Goal: Task Accomplishment & Management: Complete application form

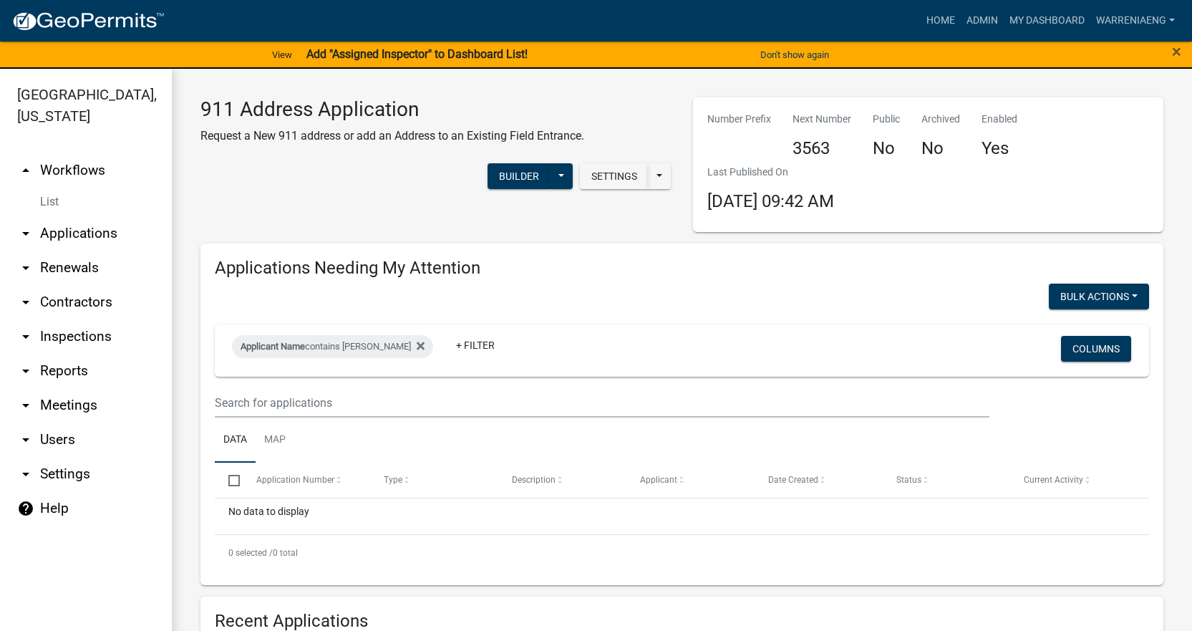
scroll to position [476, 0]
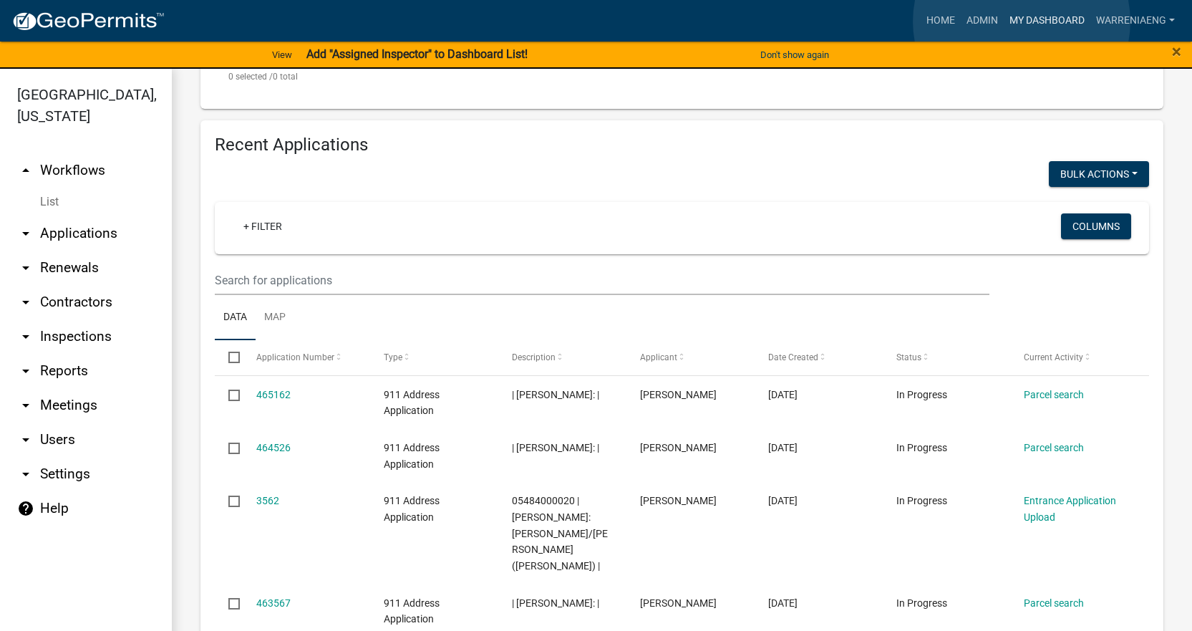
click at [1022, 21] on link "My Dashboard" at bounding box center [1047, 20] width 87 height 27
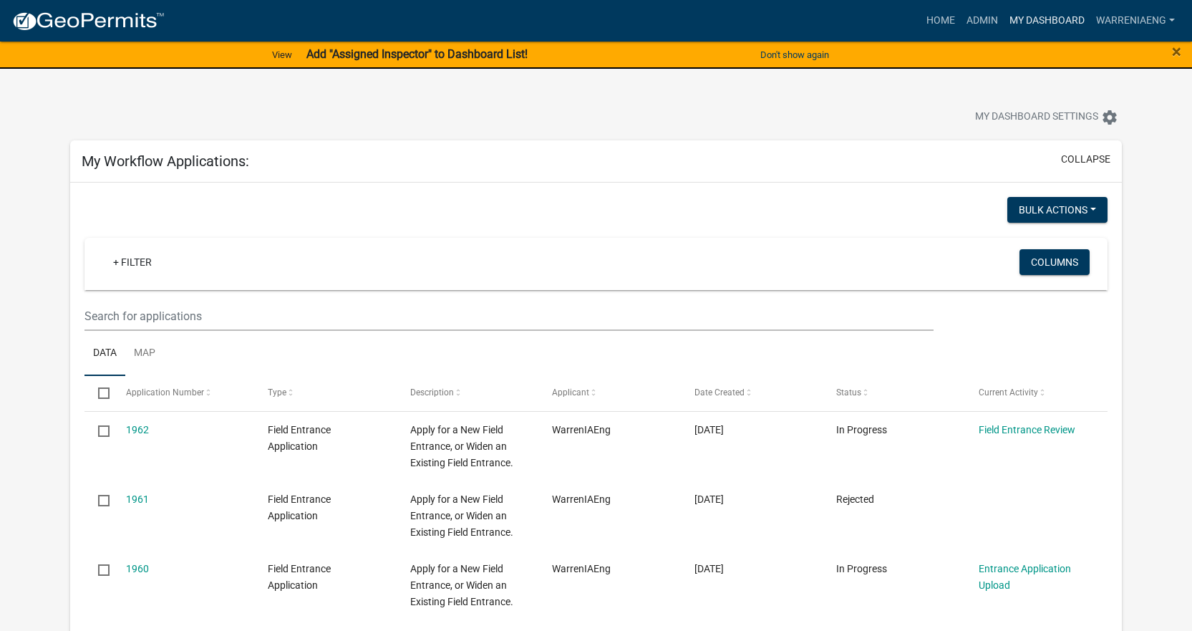
click at [1012, 21] on link "My Dashboard" at bounding box center [1047, 20] width 87 height 27
click at [1181, 52] on span "×" at bounding box center [1176, 52] width 9 height 20
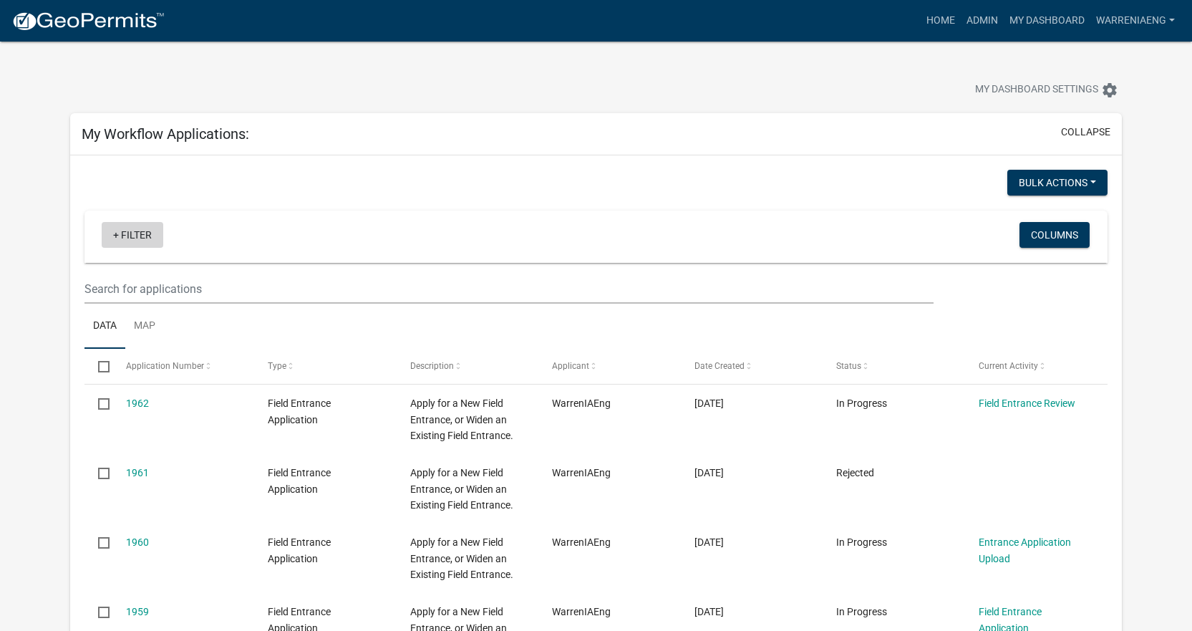
click at [130, 233] on link "+ Filter" at bounding box center [133, 235] width 62 height 26
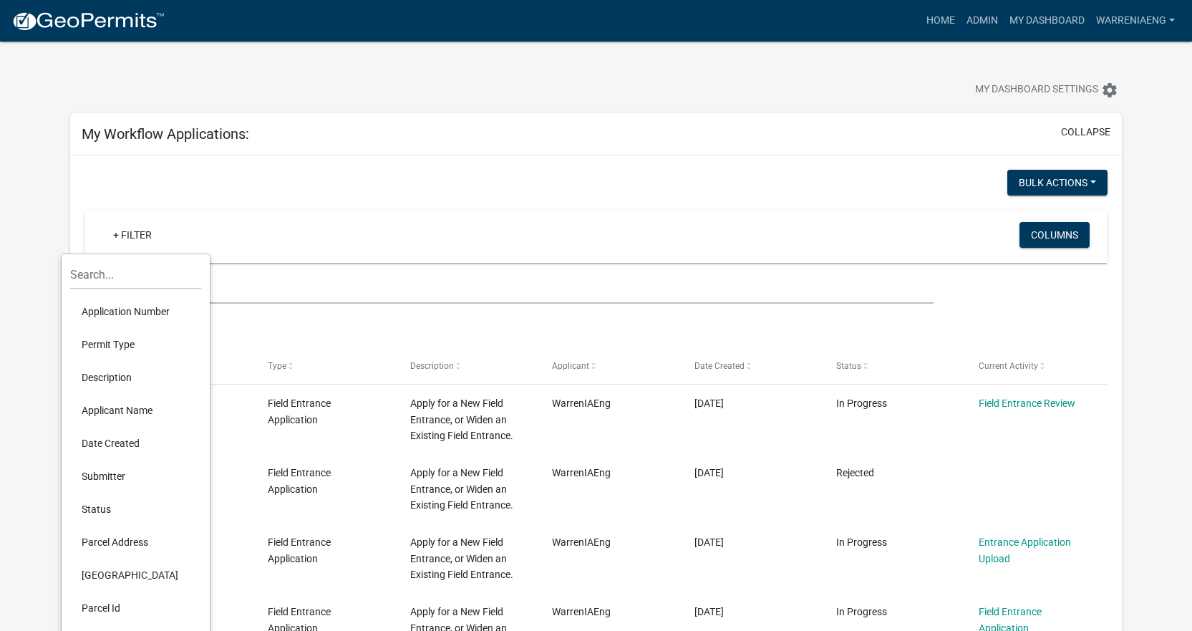
click at [211, 185] on div at bounding box center [335, 184] width 522 height 29
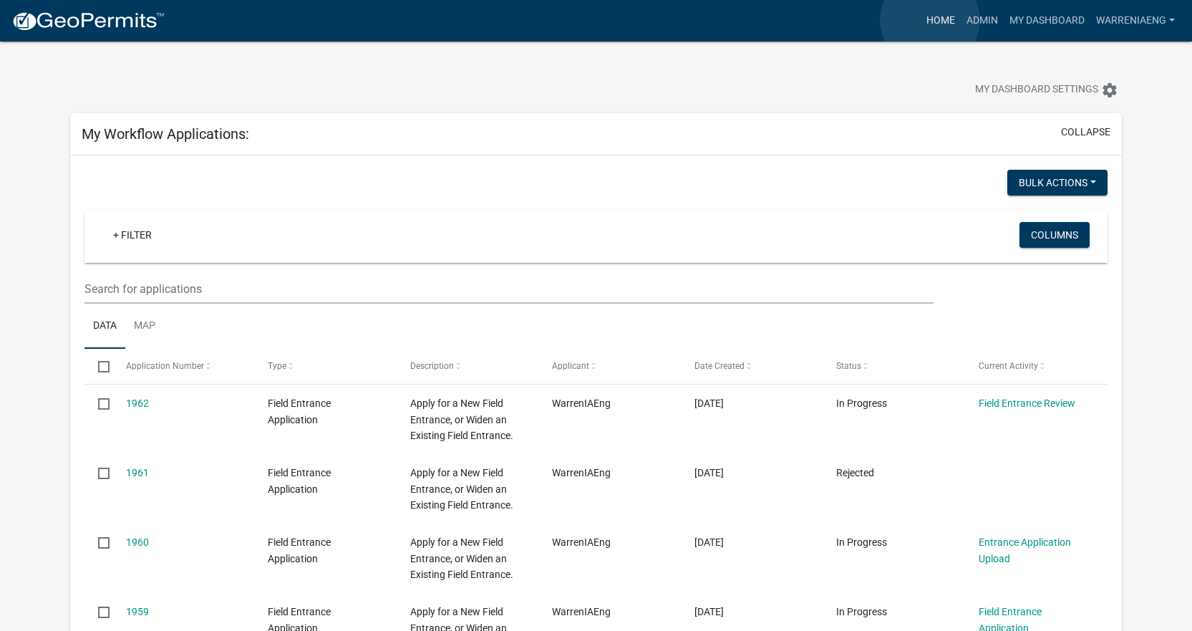
click at [930, 20] on link "Home" at bounding box center [941, 20] width 40 height 27
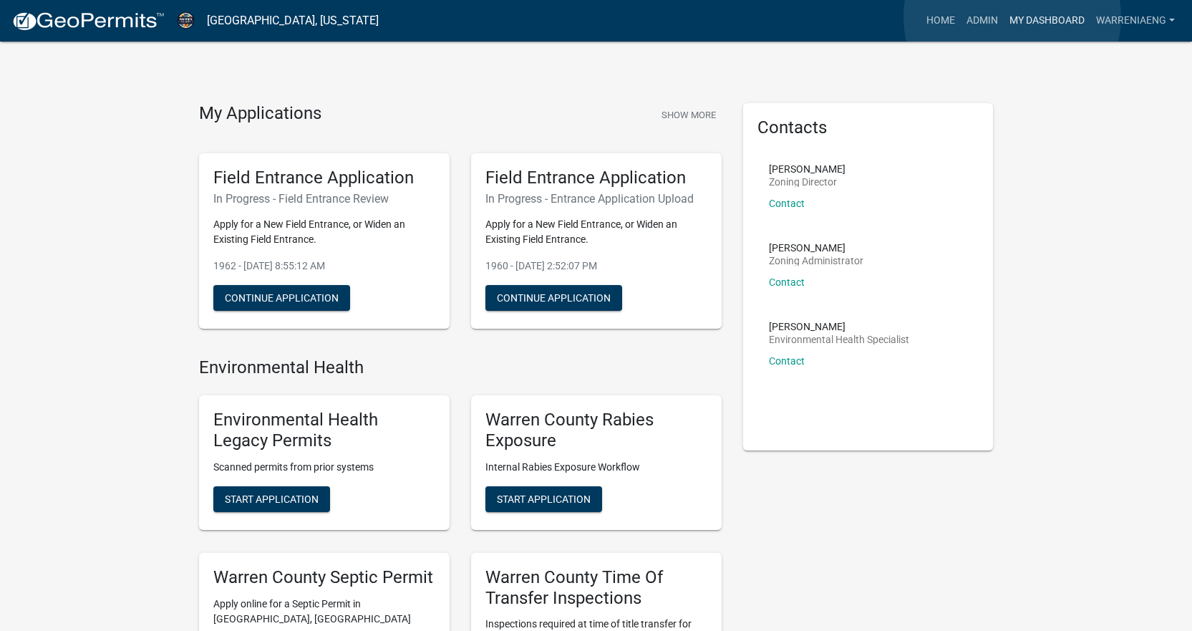
click at [1013, 17] on link "My Dashboard" at bounding box center [1047, 20] width 87 height 27
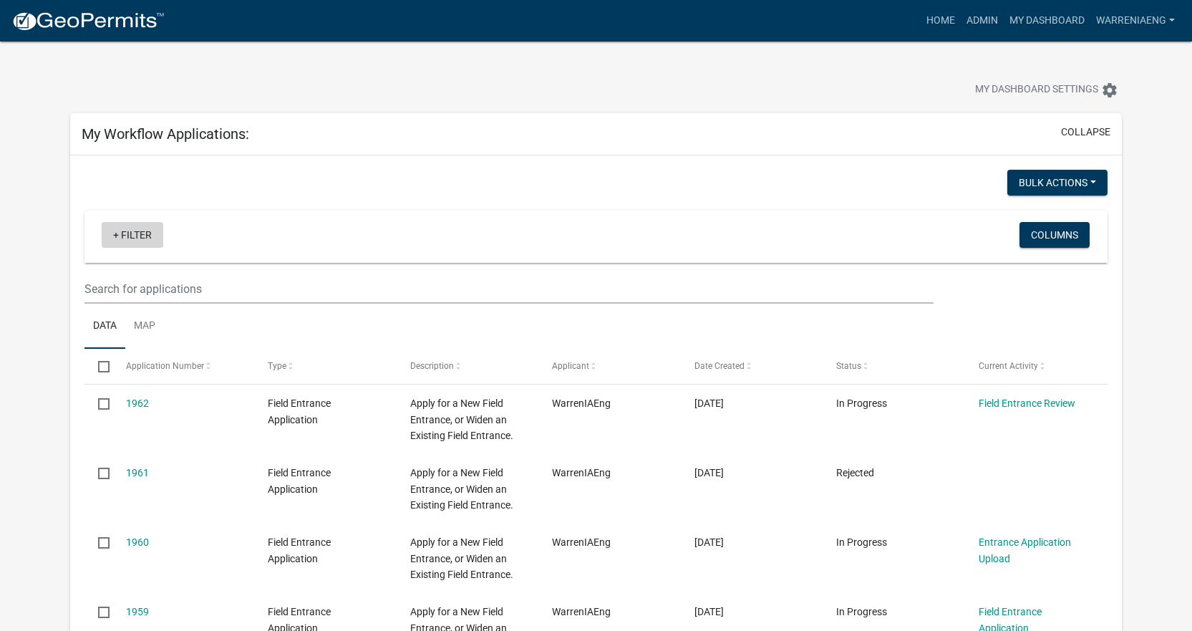
click at [157, 236] on link "+ Filter" at bounding box center [133, 235] width 62 height 26
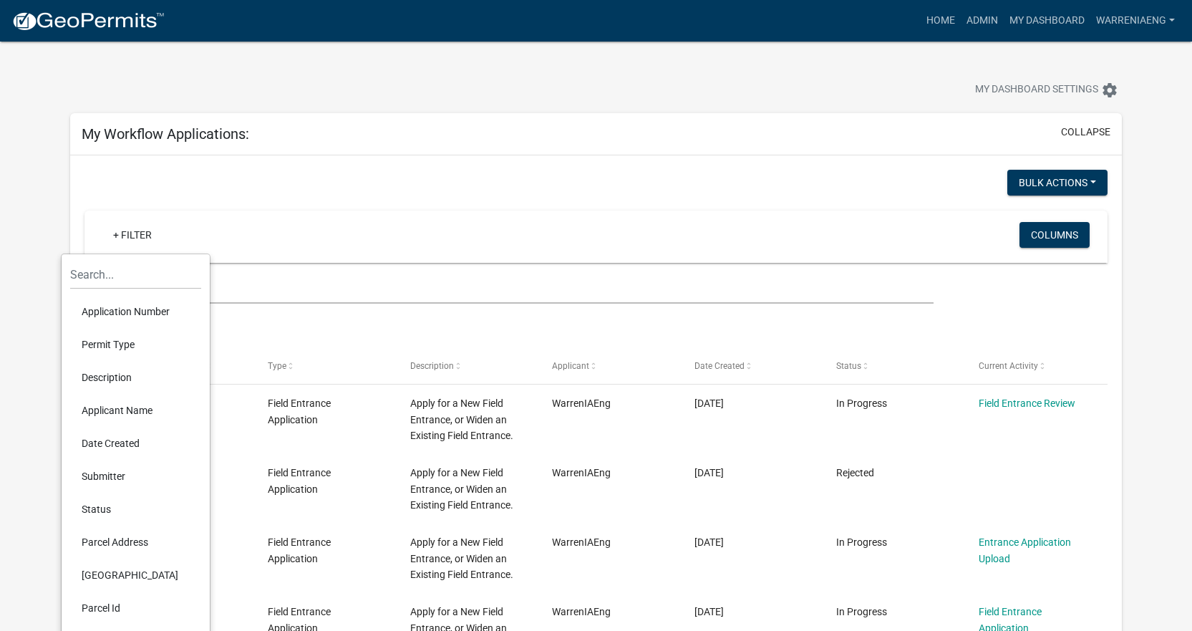
click at [158, 300] on li "Application Number" at bounding box center [135, 311] width 131 height 33
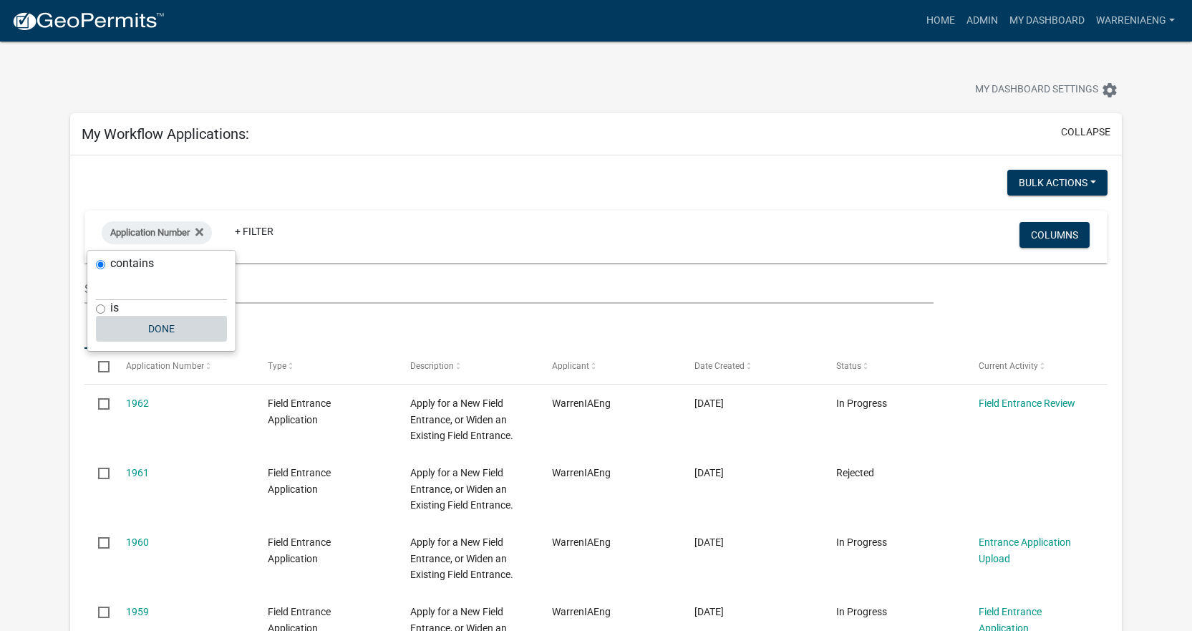
click at [170, 334] on button "Done" at bounding box center [161, 329] width 131 height 26
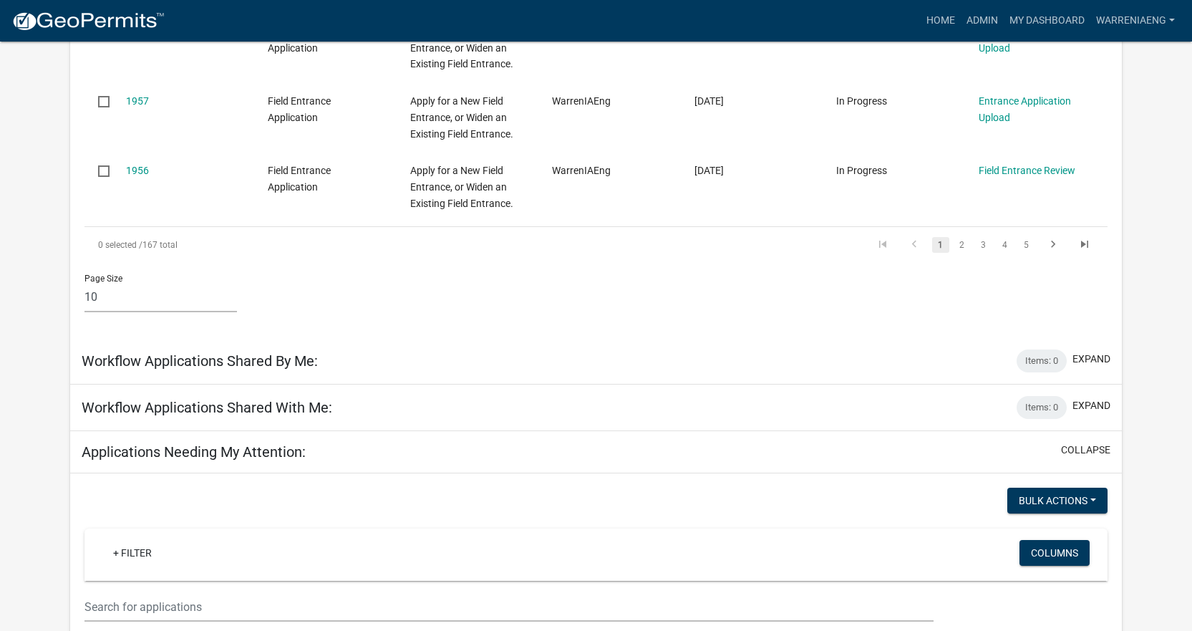
scroll to position [859, 0]
click at [1098, 357] on button "expand" at bounding box center [1092, 357] width 38 height 15
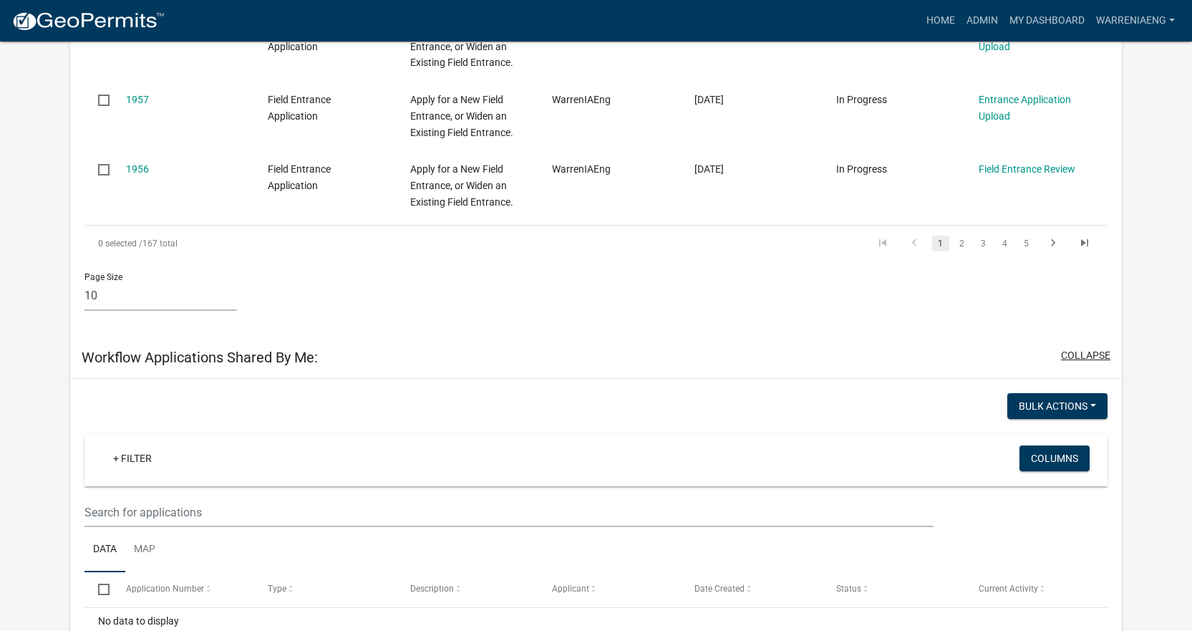
click at [1098, 351] on button "collapse" at bounding box center [1085, 355] width 49 height 15
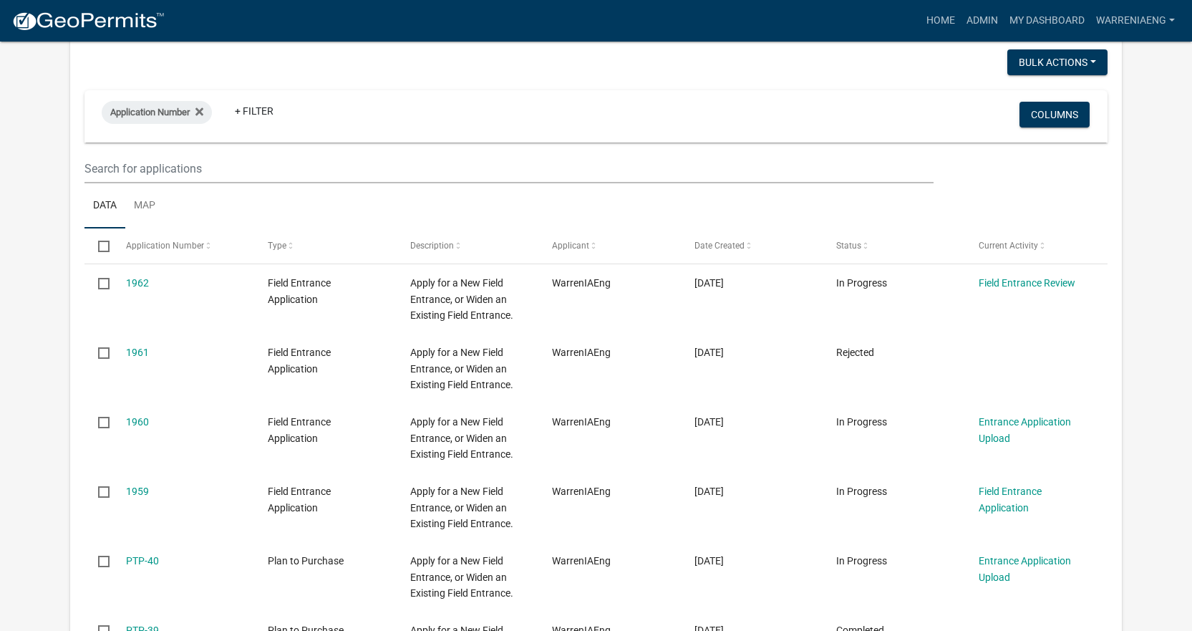
scroll to position [0, 0]
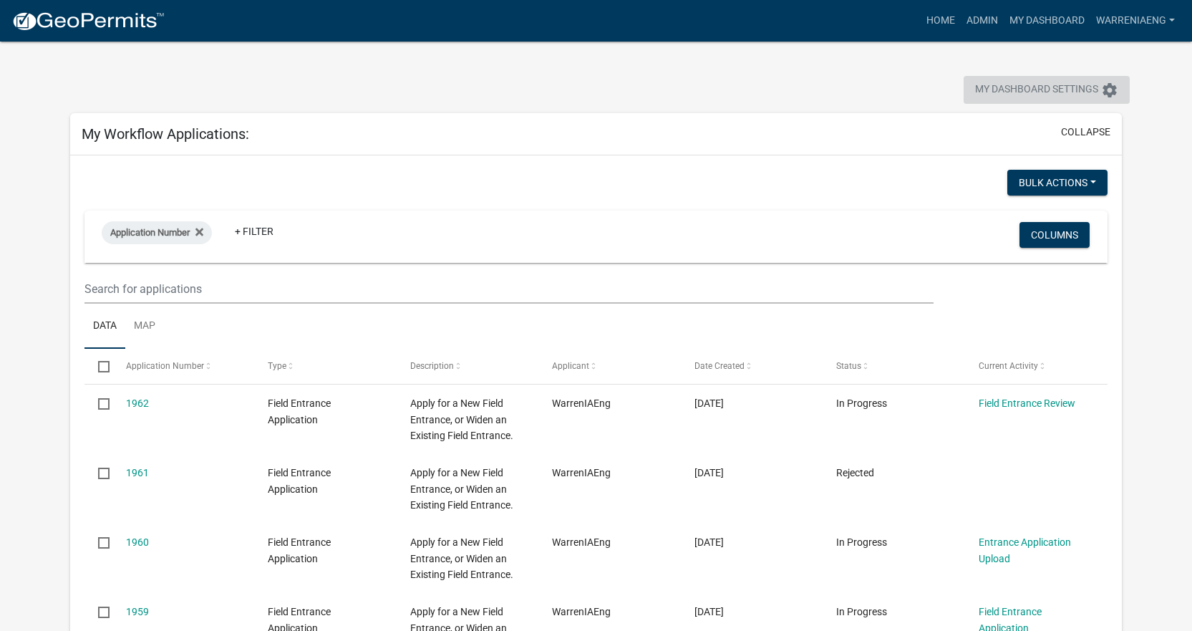
click at [1036, 82] on span "My Dashboard Settings" at bounding box center [1036, 90] width 123 height 17
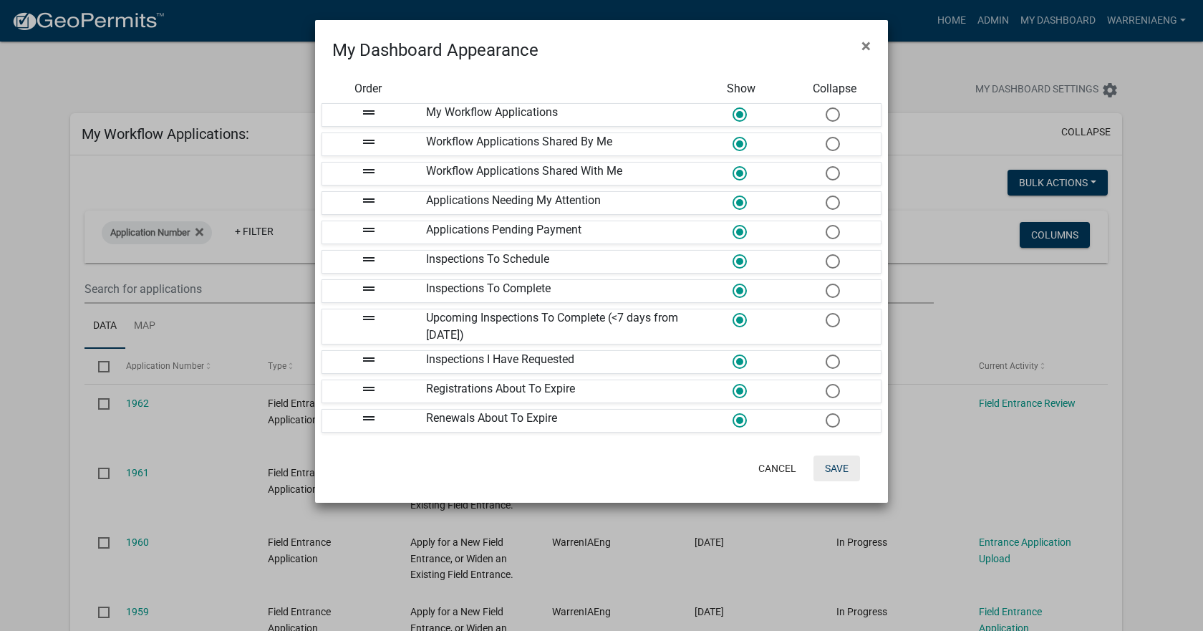
click at [842, 463] on button "Save" at bounding box center [836, 468] width 47 height 26
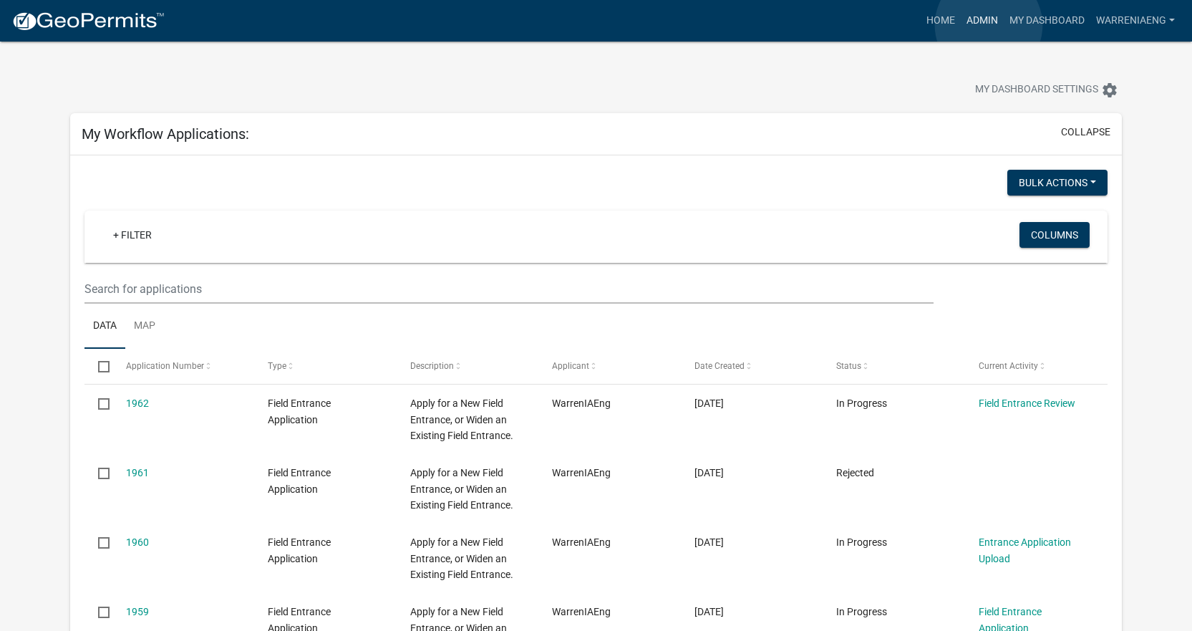
click at [989, 25] on link "Admin" at bounding box center [982, 20] width 43 height 27
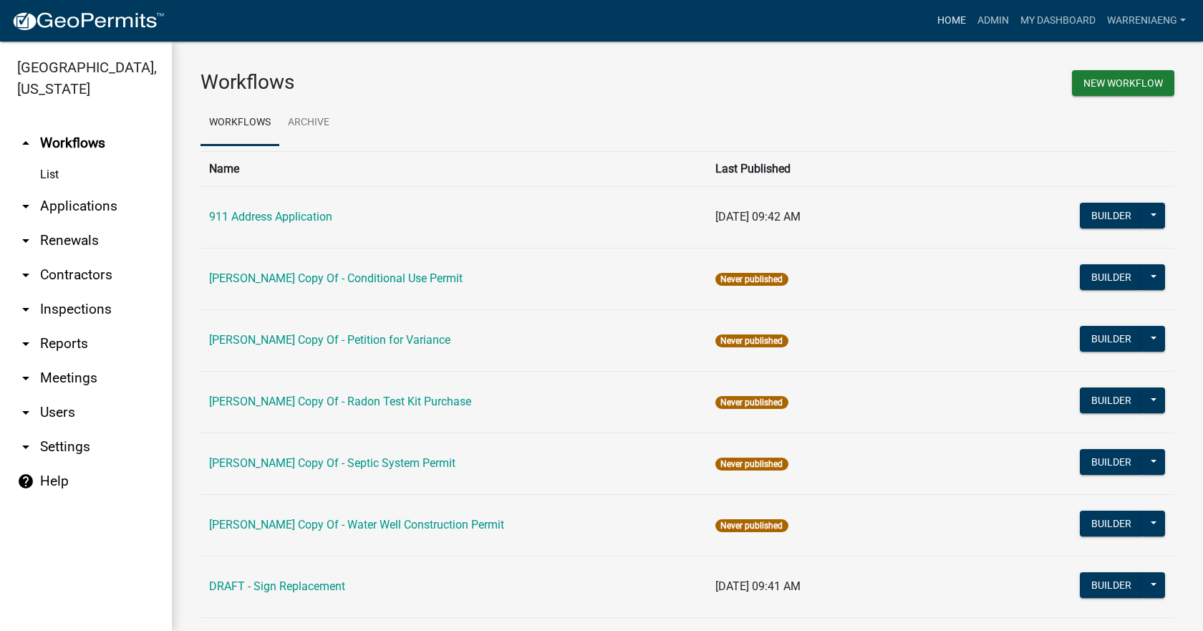
click at [939, 19] on link "Home" at bounding box center [952, 20] width 40 height 27
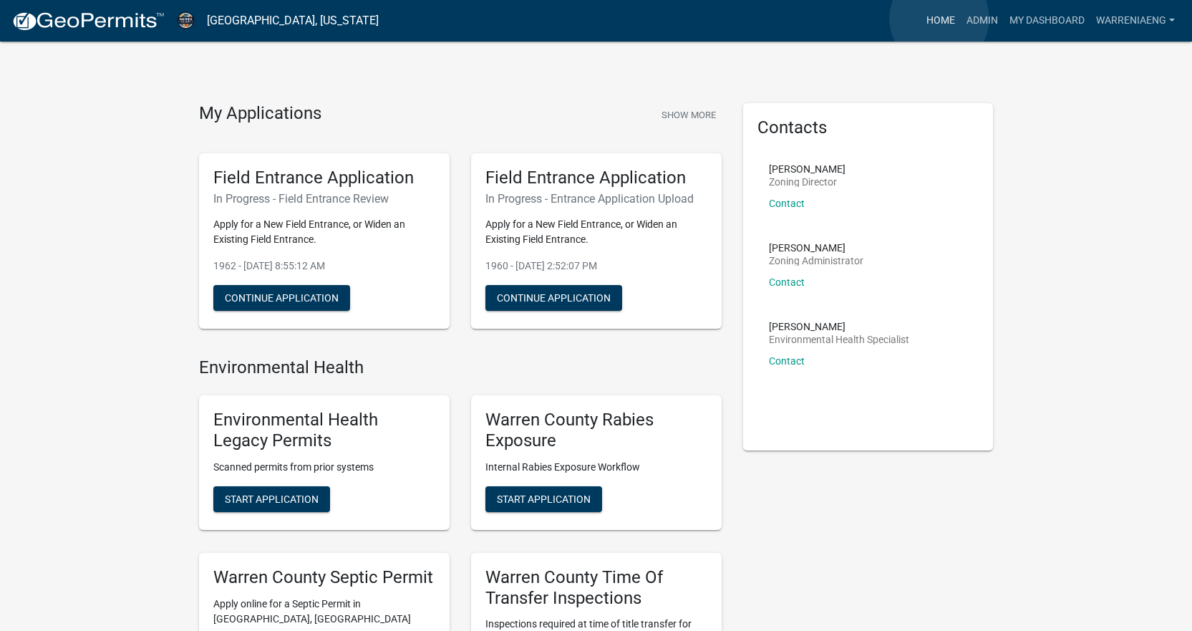
click at [939, 19] on link "Home" at bounding box center [941, 20] width 40 height 27
click at [1038, 16] on link "My Dashboard" at bounding box center [1047, 20] width 87 height 27
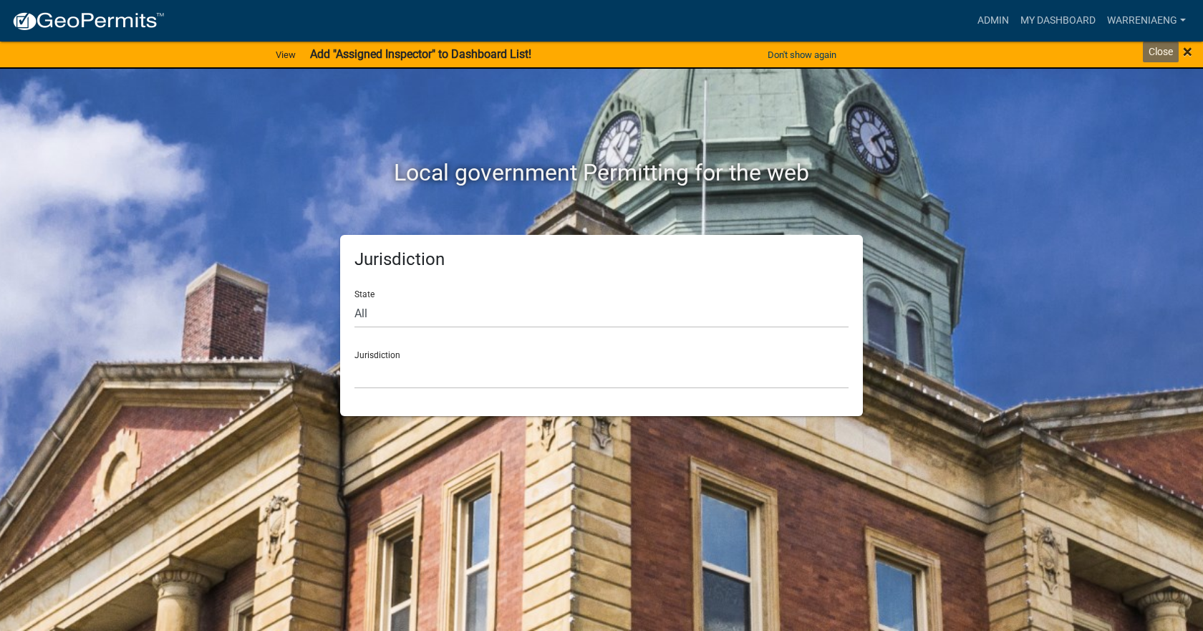
click at [1189, 54] on span "×" at bounding box center [1187, 52] width 9 height 20
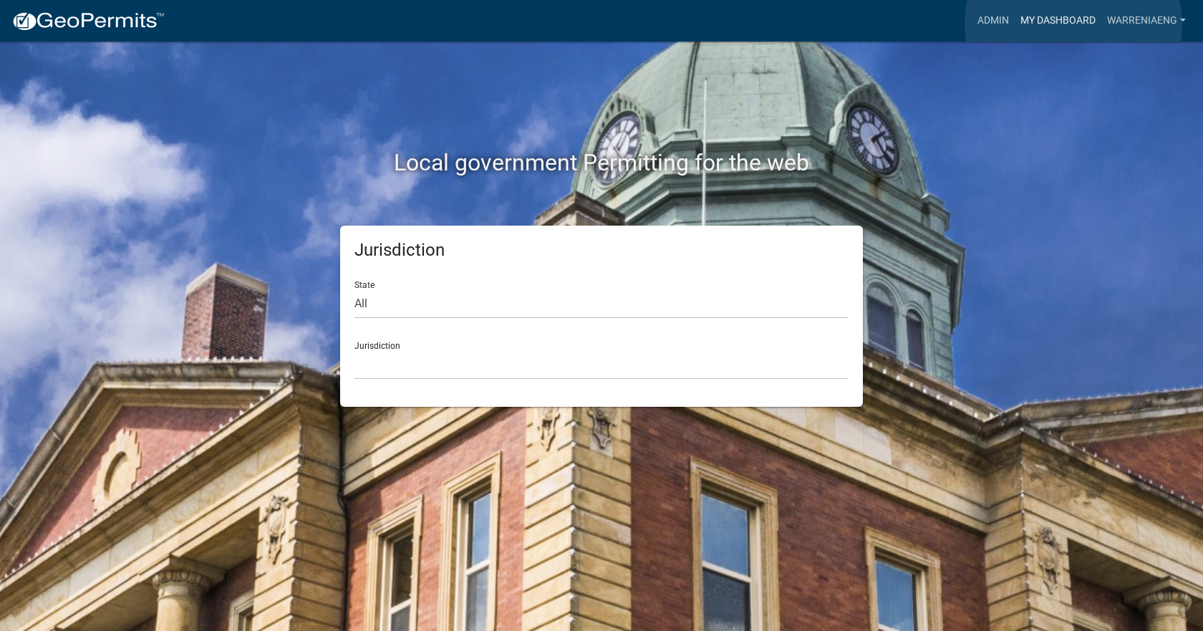
click at [1073, 24] on link "My Dashboard" at bounding box center [1058, 20] width 87 height 27
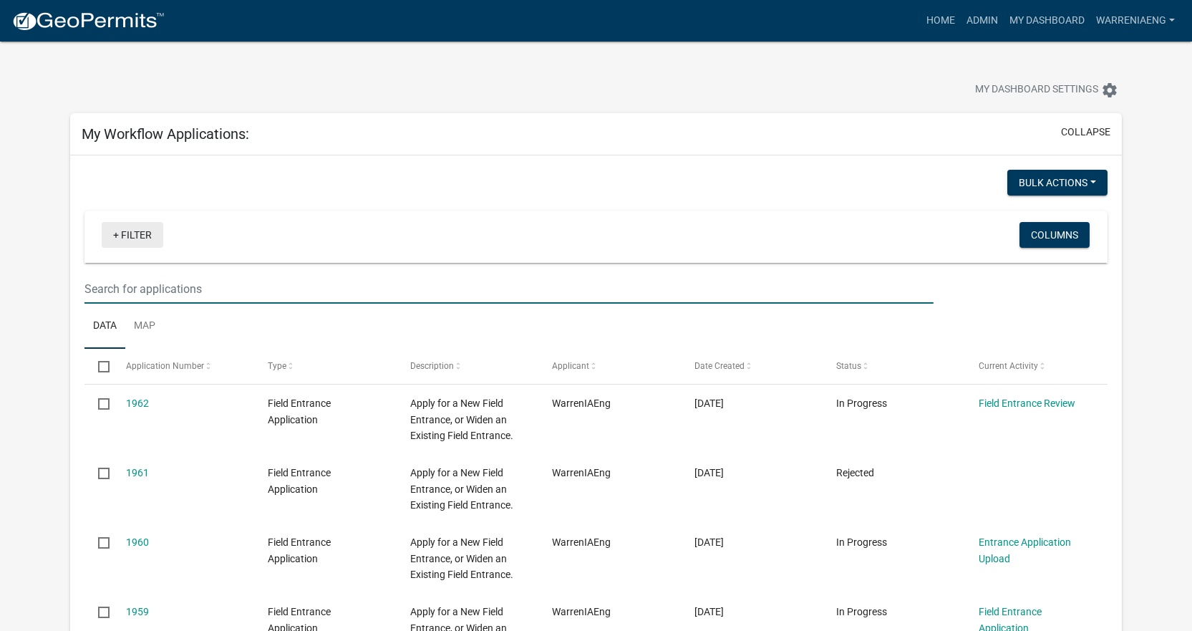
click at [135, 240] on link "+ Filter" at bounding box center [133, 235] width 62 height 26
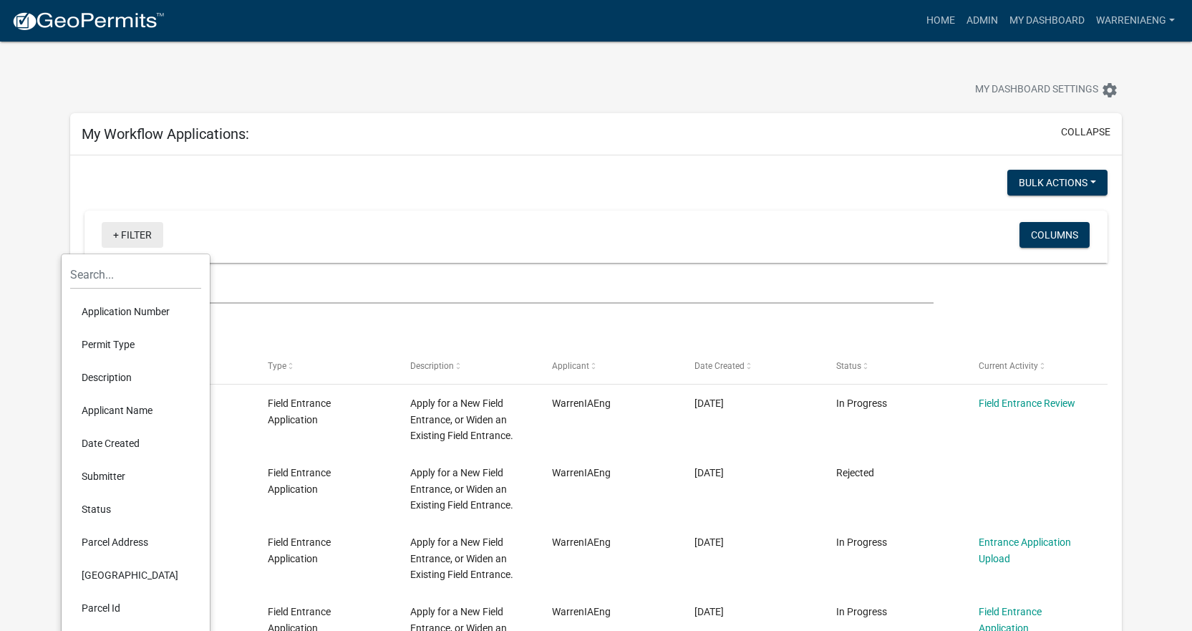
click at [135, 240] on link "+ Filter" at bounding box center [133, 235] width 62 height 26
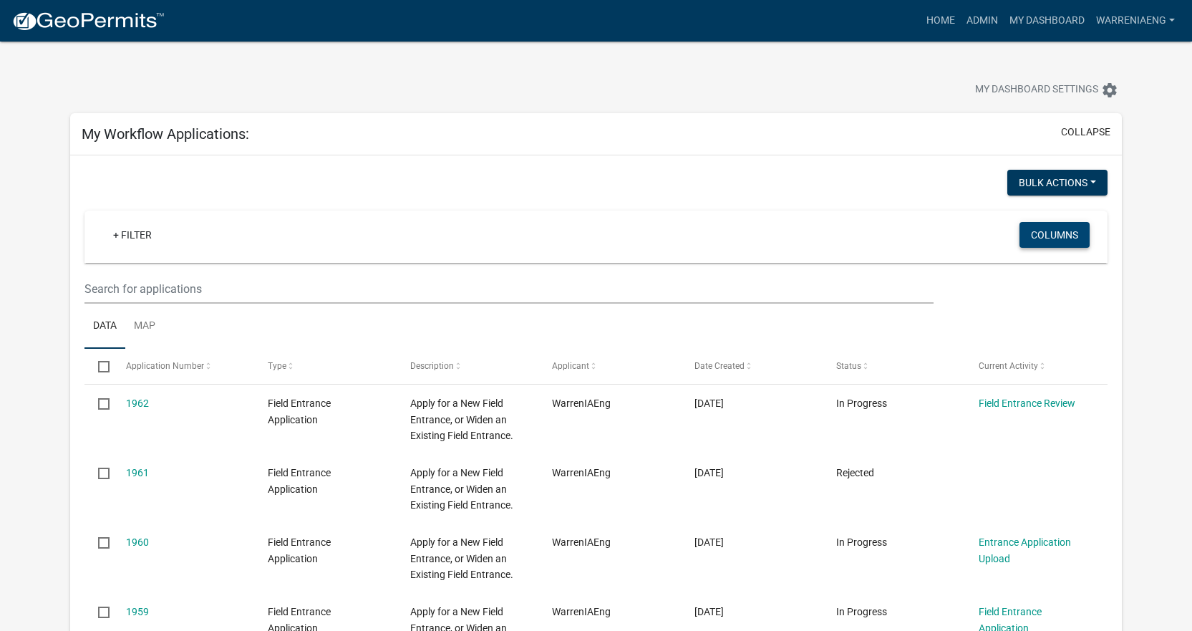
click at [1050, 237] on button "Columns" at bounding box center [1055, 235] width 70 height 26
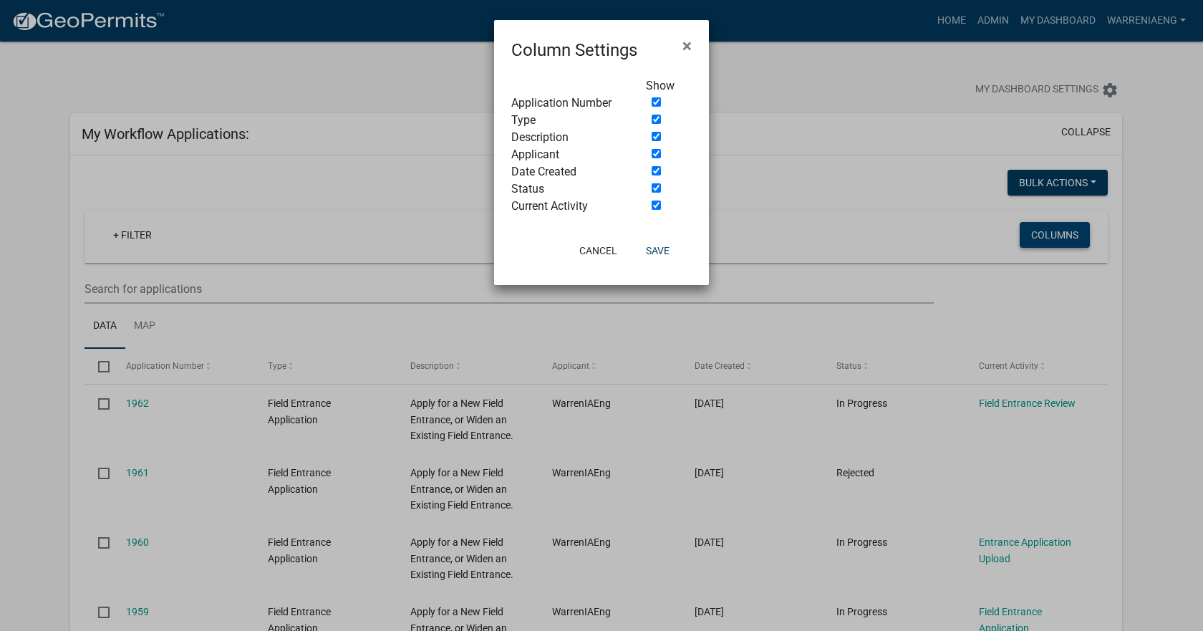
click at [1050, 237] on ngb-modal-window "Column Settings × Show Application Number Type Description Applicant Date Creat…" at bounding box center [601, 315] width 1203 height 631
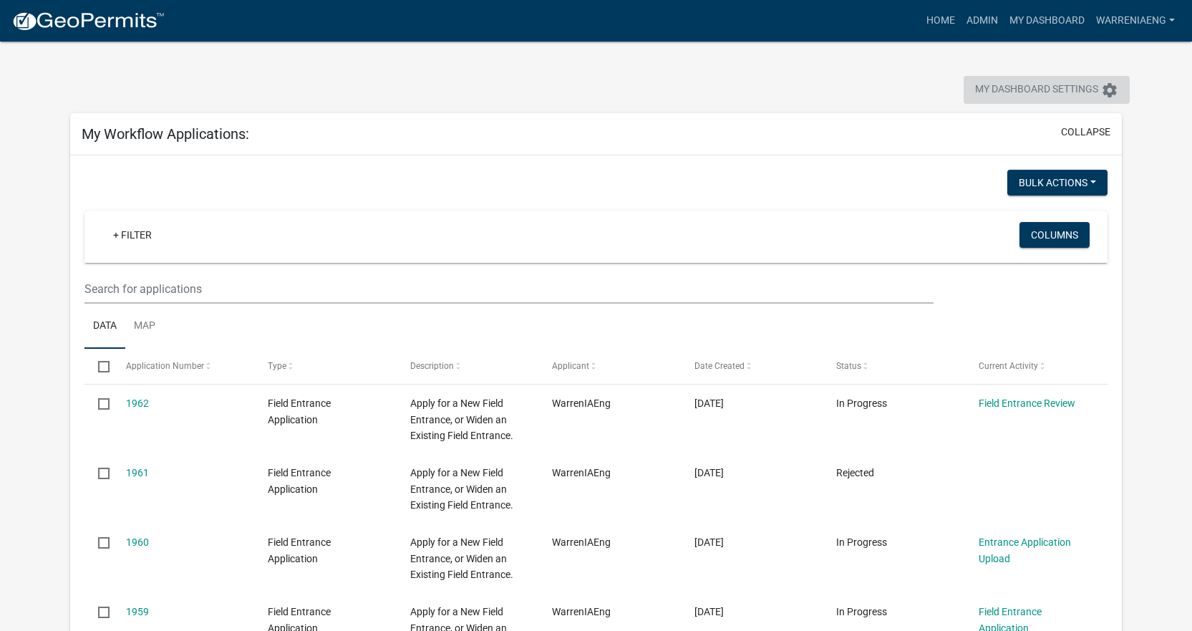
click at [1088, 99] on button "My Dashboard Settings settings" at bounding box center [1047, 90] width 166 height 28
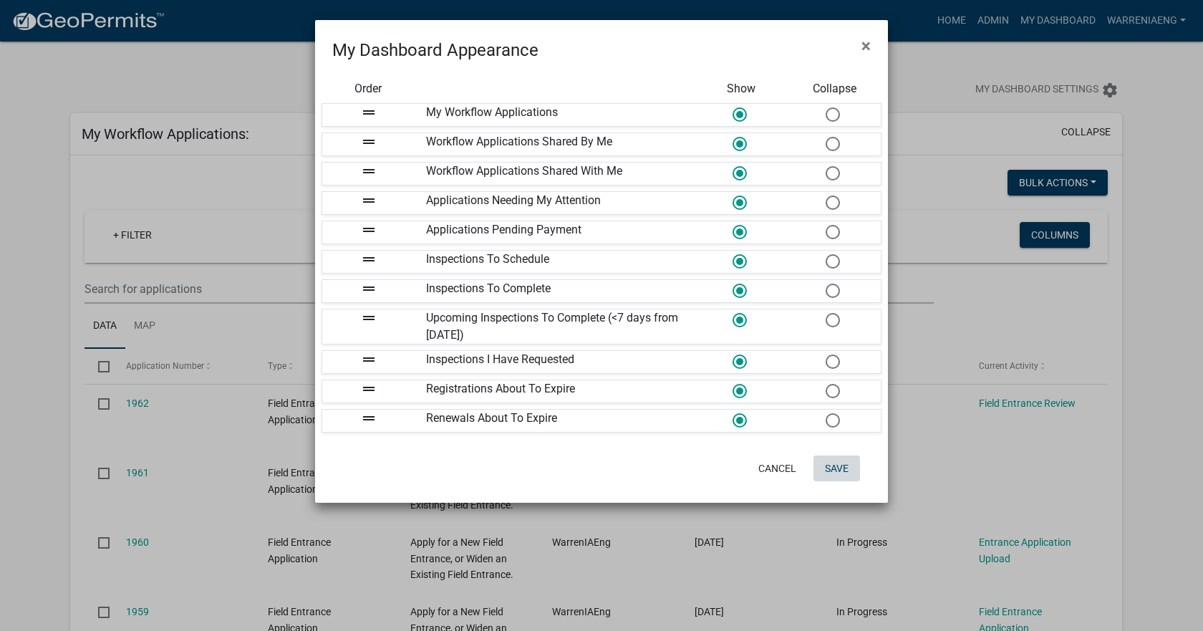
click at [837, 470] on button "Save" at bounding box center [836, 468] width 47 height 26
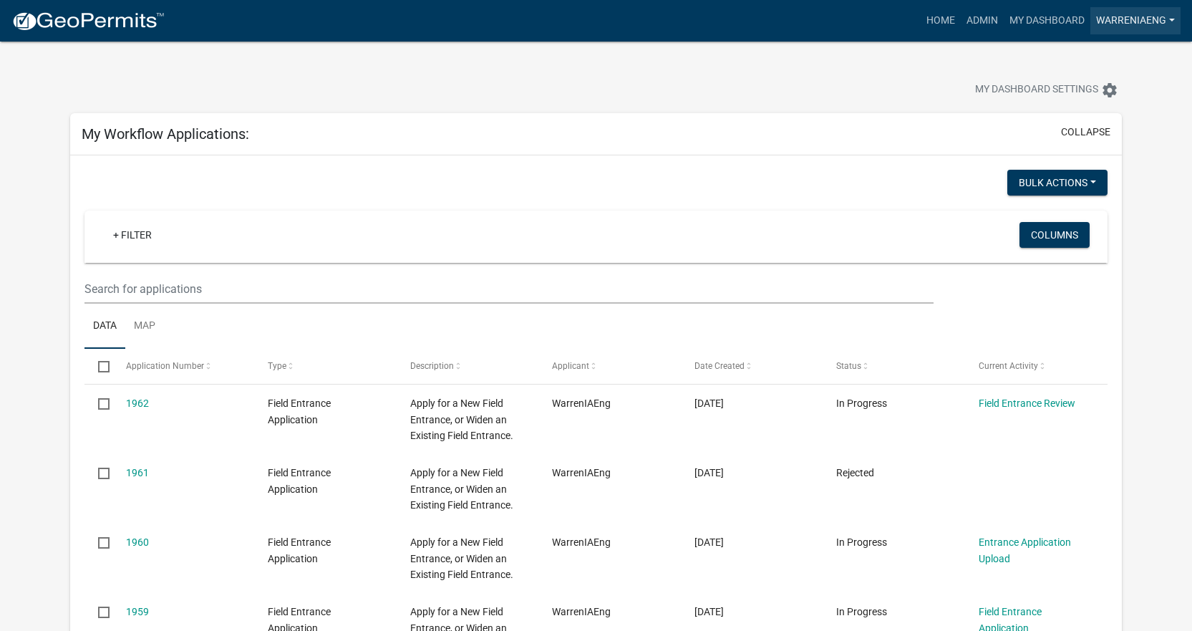
click at [1129, 11] on link "WarrenIAEng" at bounding box center [1136, 20] width 90 height 27
click at [1101, 53] on link "Admin" at bounding box center [1123, 59] width 115 height 34
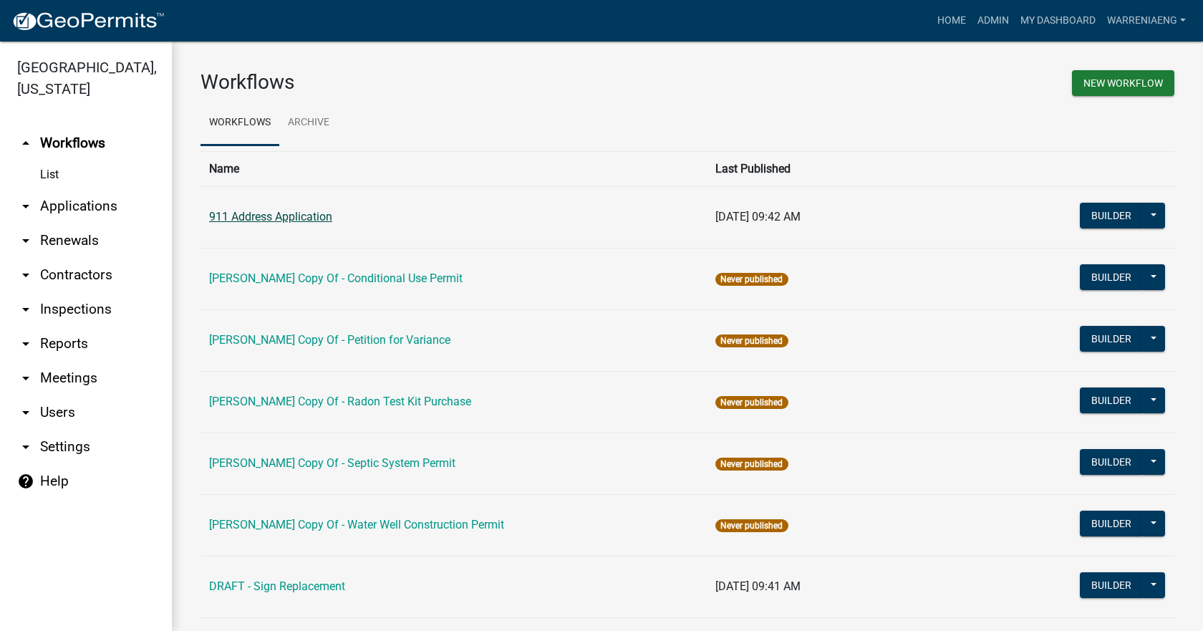
click at [291, 218] on link "911 Address Application" at bounding box center [270, 217] width 123 height 14
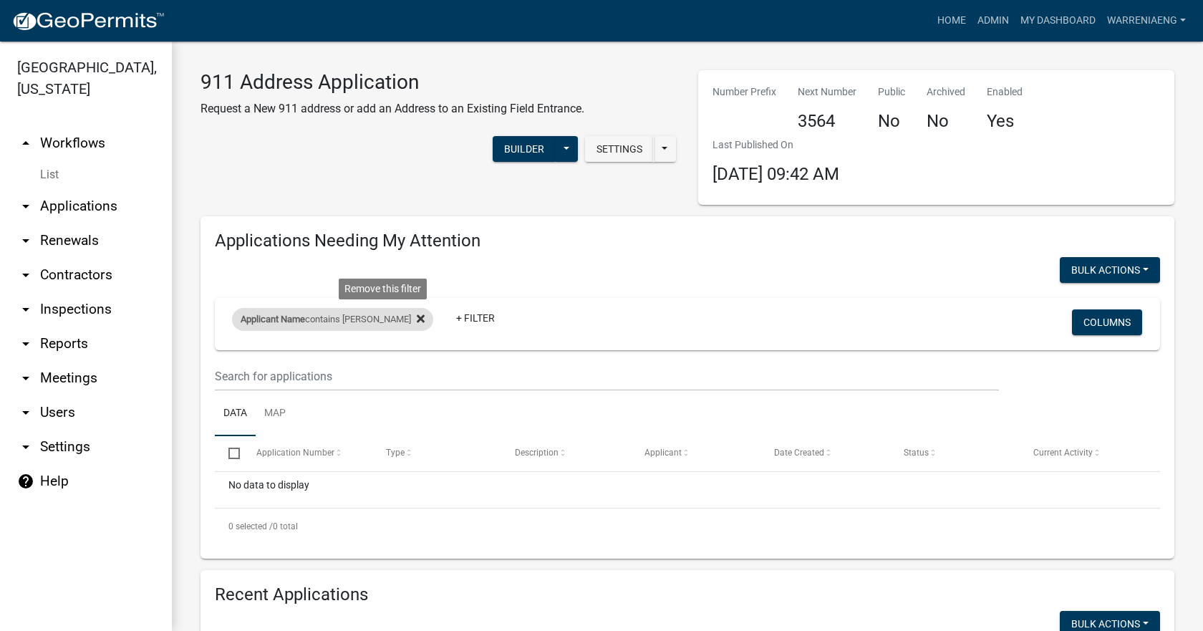
click at [417, 324] on icon at bounding box center [421, 318] width 8 height 11
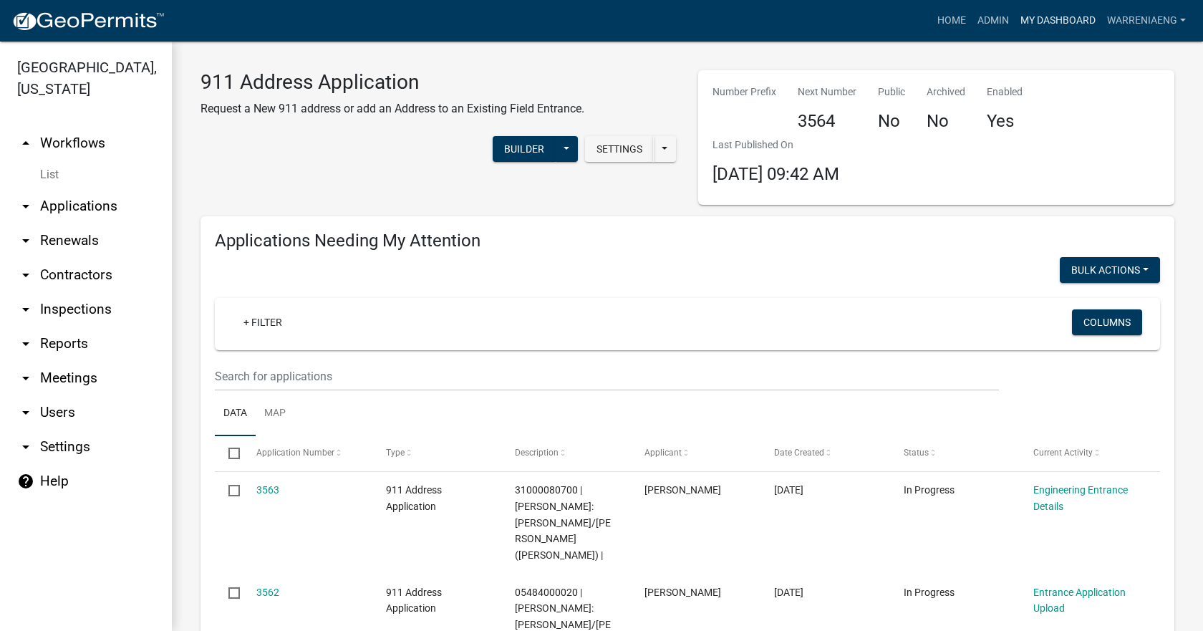
click at [1062, 19] on link "My Dashboard" at bounding box center [1058, 20] width 87 height 27
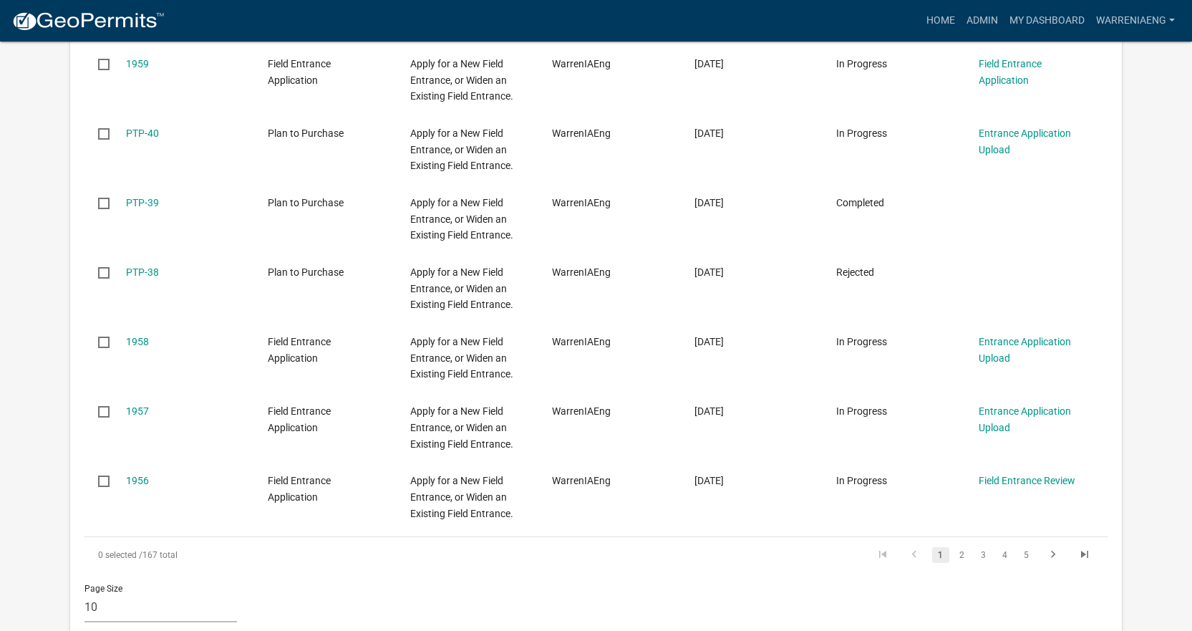
scroll to position [1074, 0]
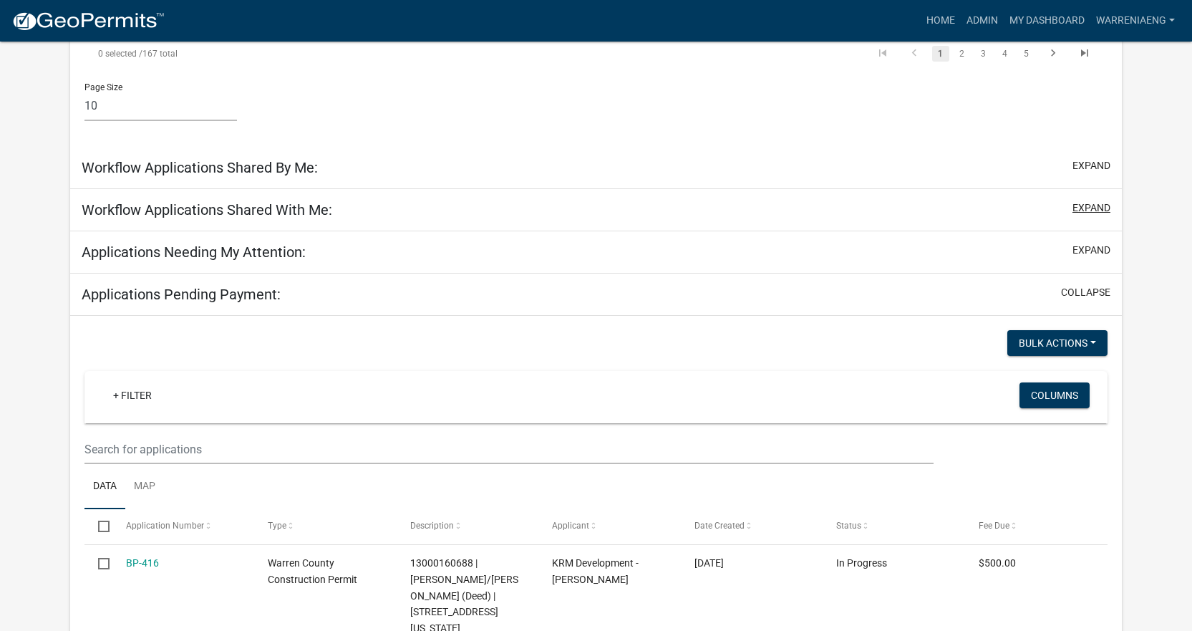
click at [1089, 208] on button "expand" at bounding box center [1092, 208] width 38 height 15
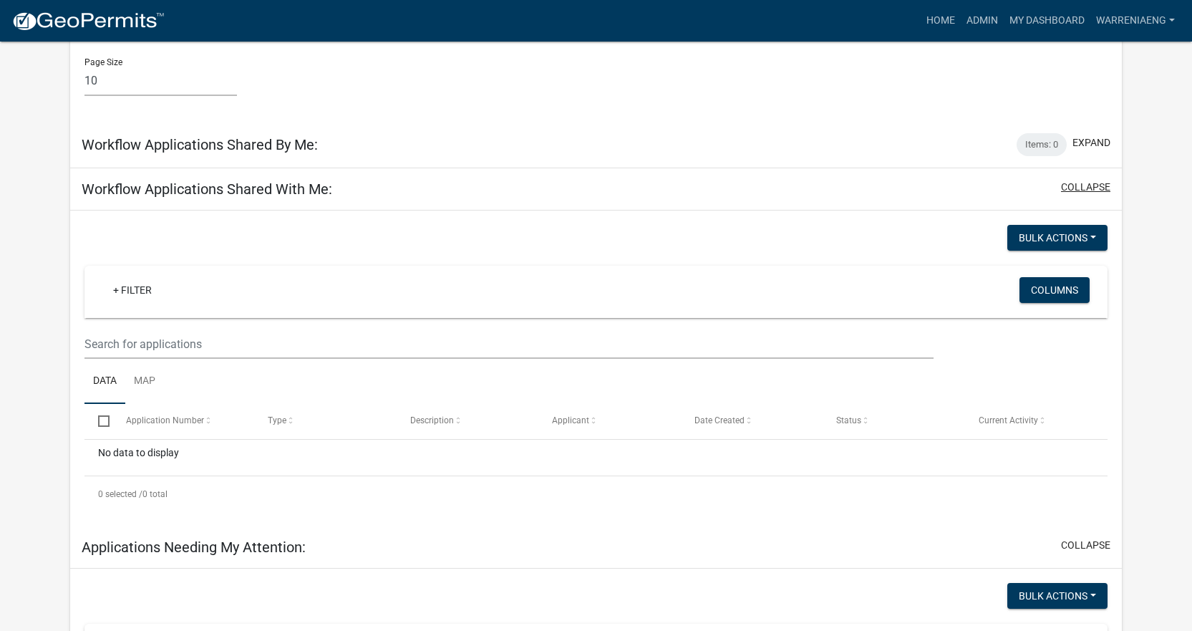
scroll to position [1049, 0]
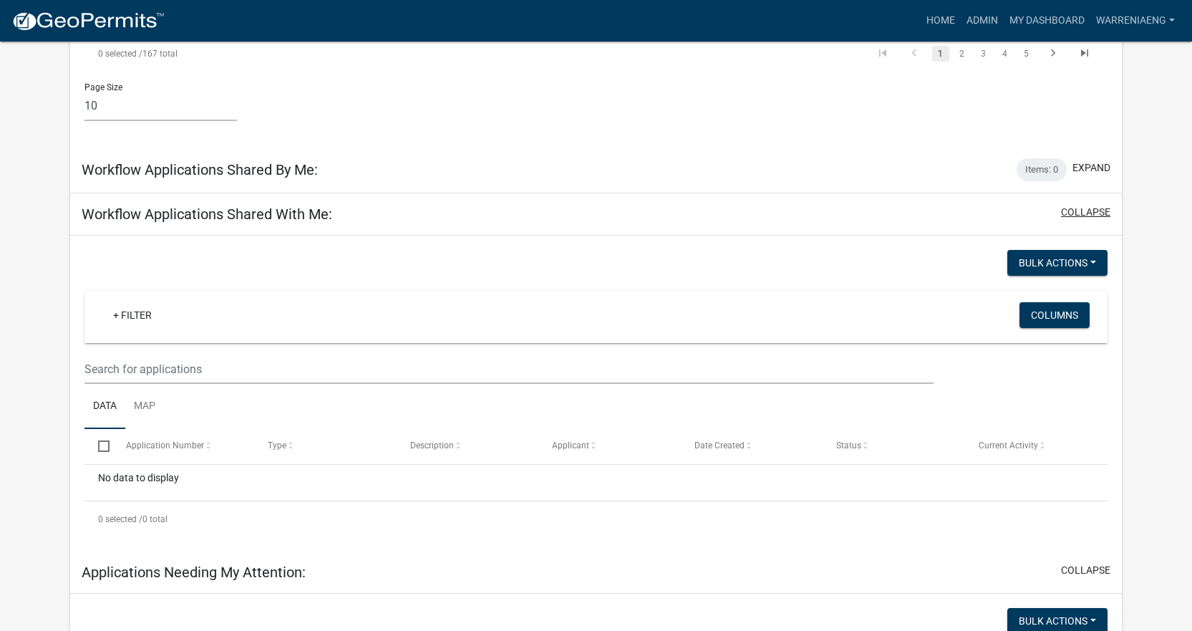
click at [1088, 211] on button "collapse" at bounding box center [1085, 212] width 49 height 15
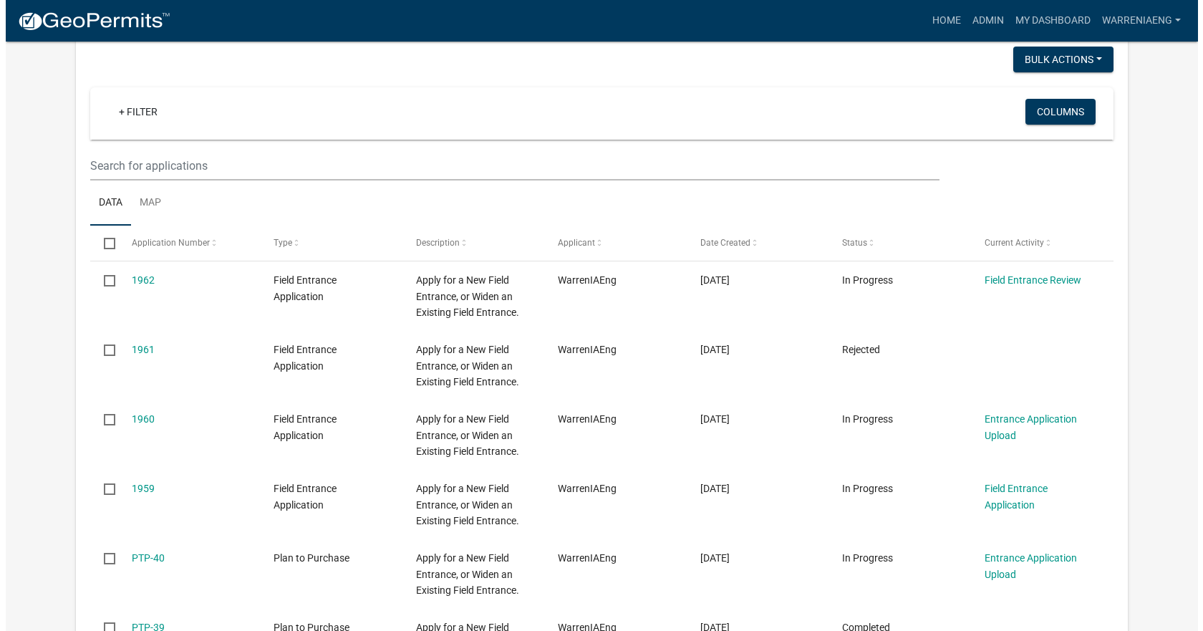
scroll to position [0, 0]
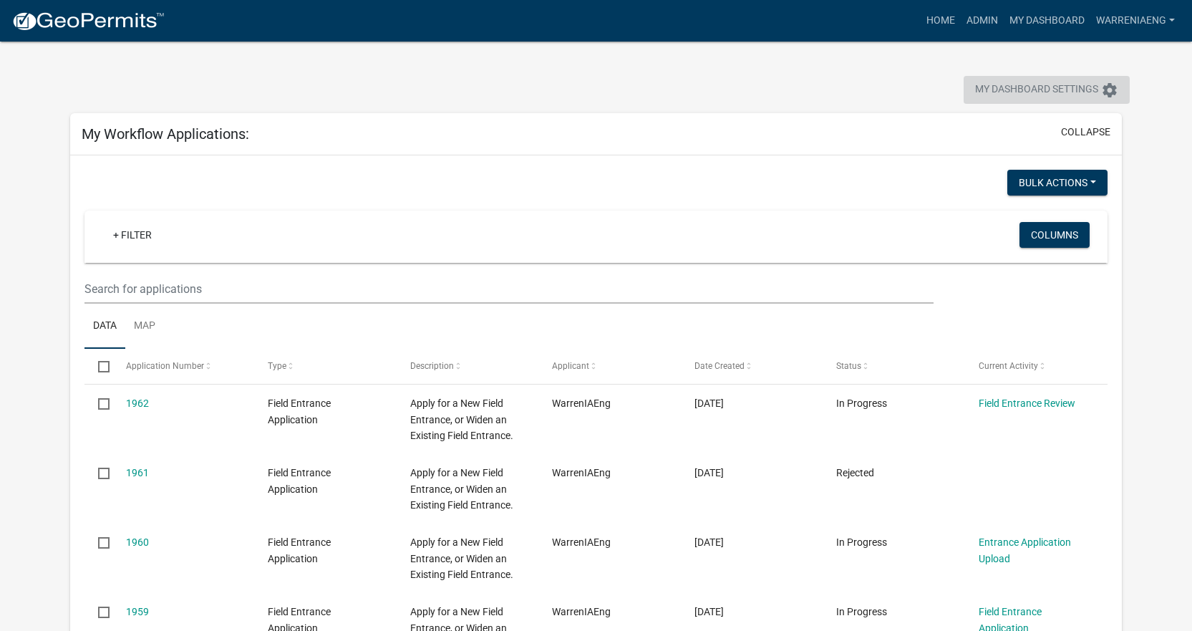
click at [1049, 94] on span "My Dashboard Settings" at bounding box center [1036, 90] width 123 height 17
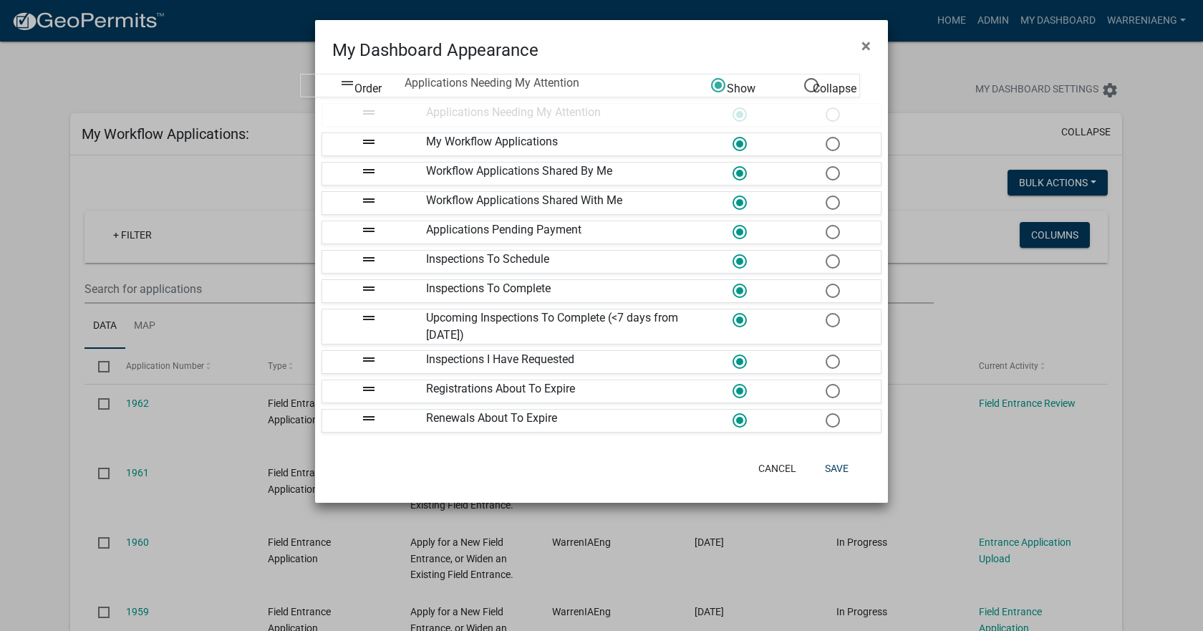
drag, startPoint x: 407, startPoint y: 206, endPoint x: 386, endPoint y: 88, distance: 119.3
click at [852, 463] on button "Save" at bounding box center [836, 468] width 47 height 26
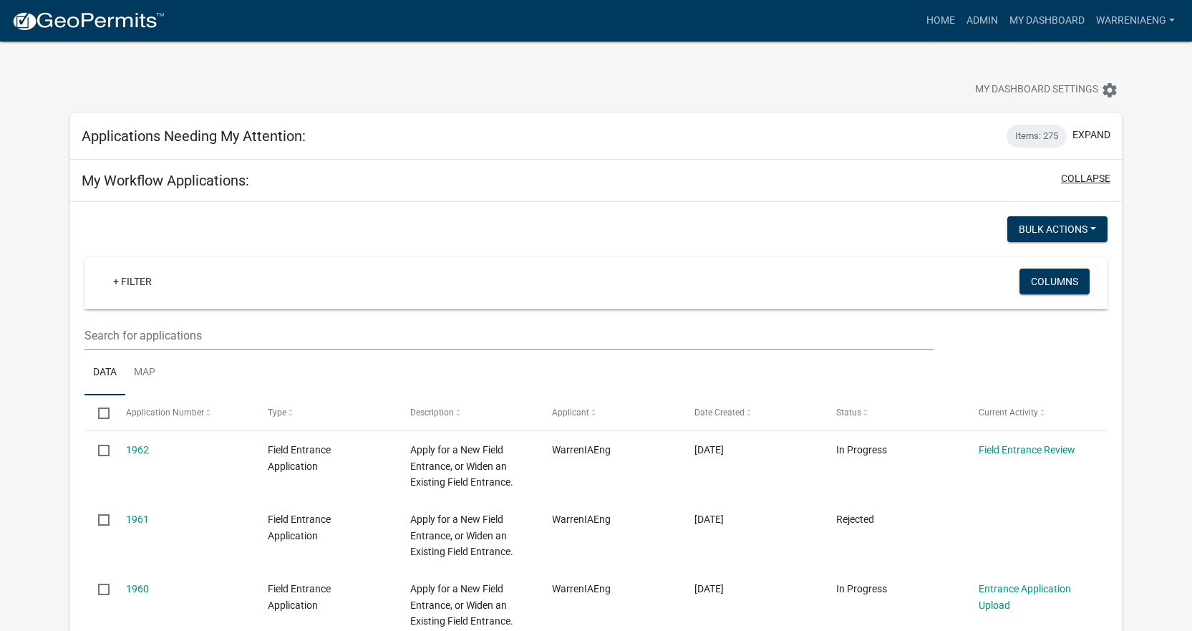
click at [1083, 179] on button "collapse" at bounding box center [1085, 178] width 49 height 15
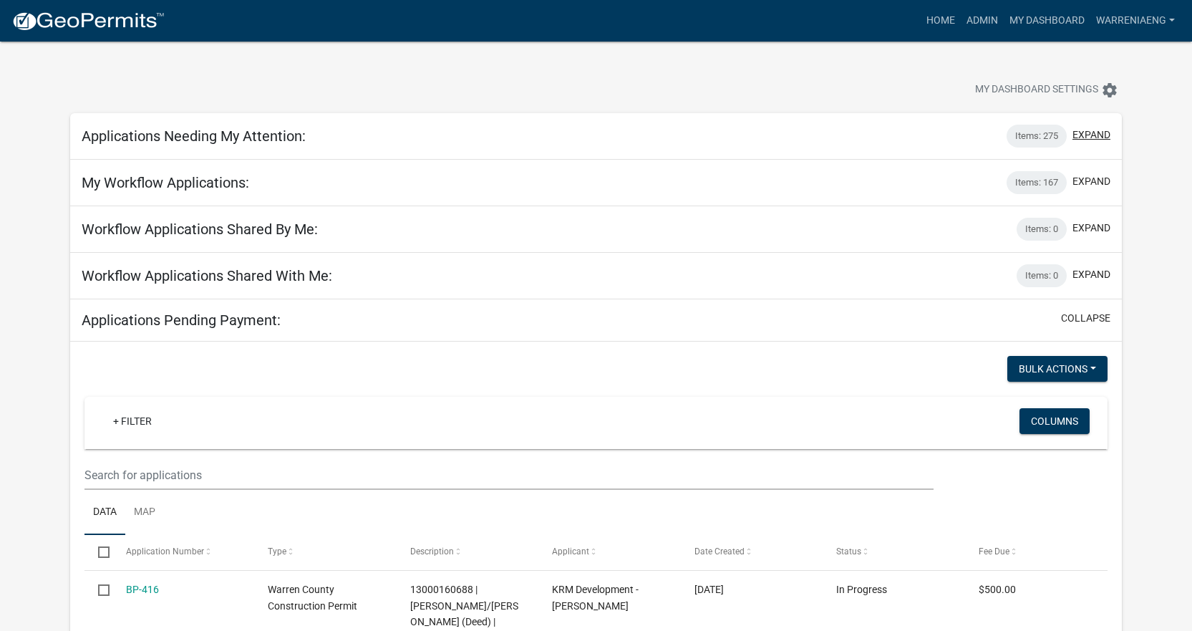
click at [1101, 133] on button "expand" at bounding box center [1092, 134] width 38 height 15
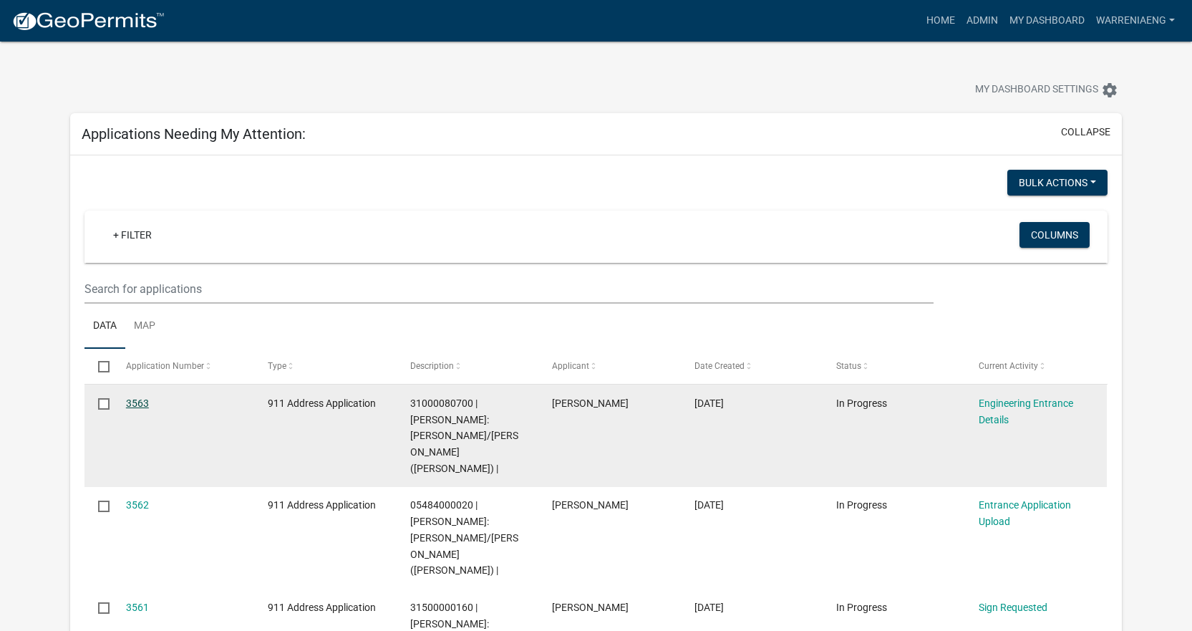
click at [137, 405] on link "3563" at bounding box center [137, 402] width 23 height 11
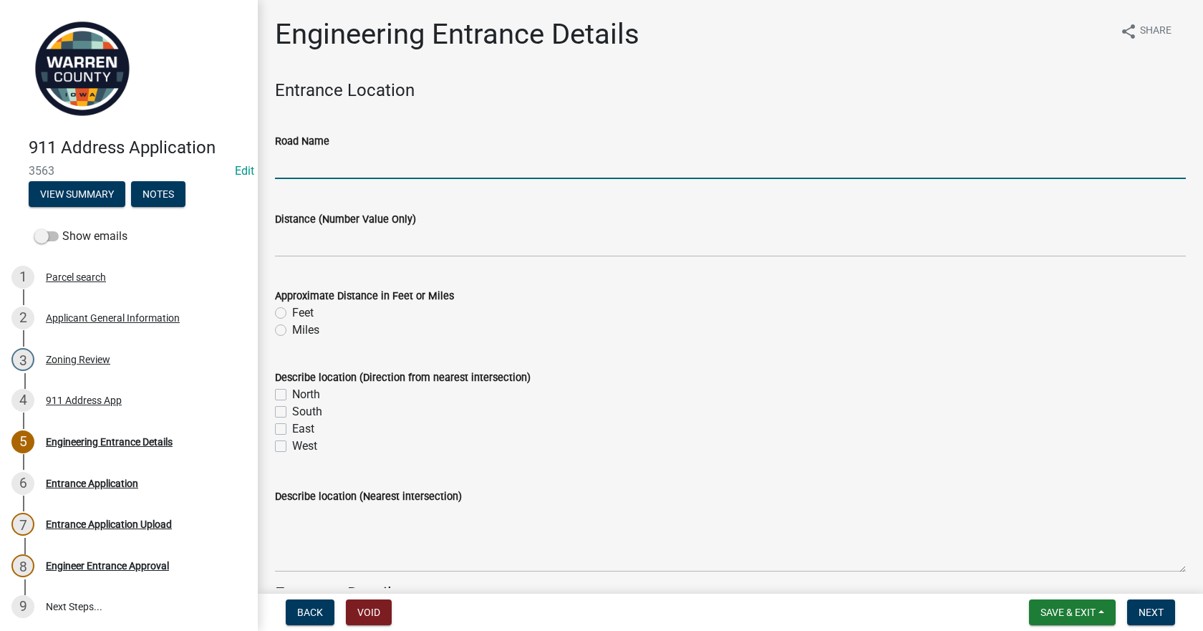
click at [354, 165] on input "Road Name" at bounding box center [730, 164] width 911 height 29
type input "[GEOGRAPHIC_DATA]"
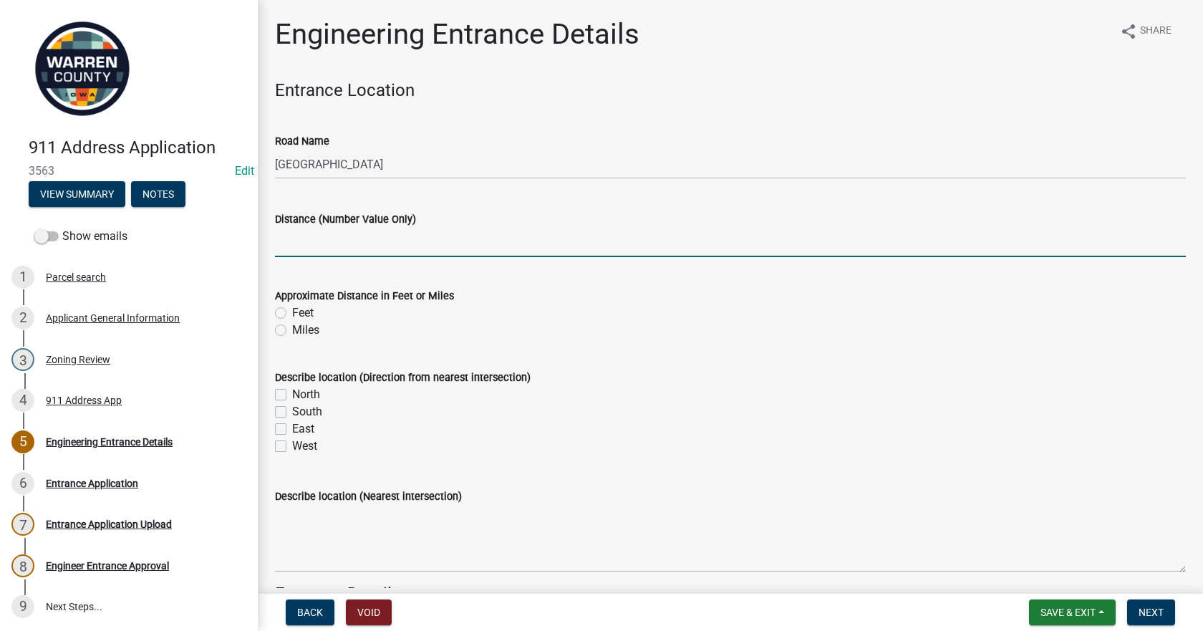
click at [346, 246] on input "text" at bounding box center [730, 242] width 911 height 29
type input "85"
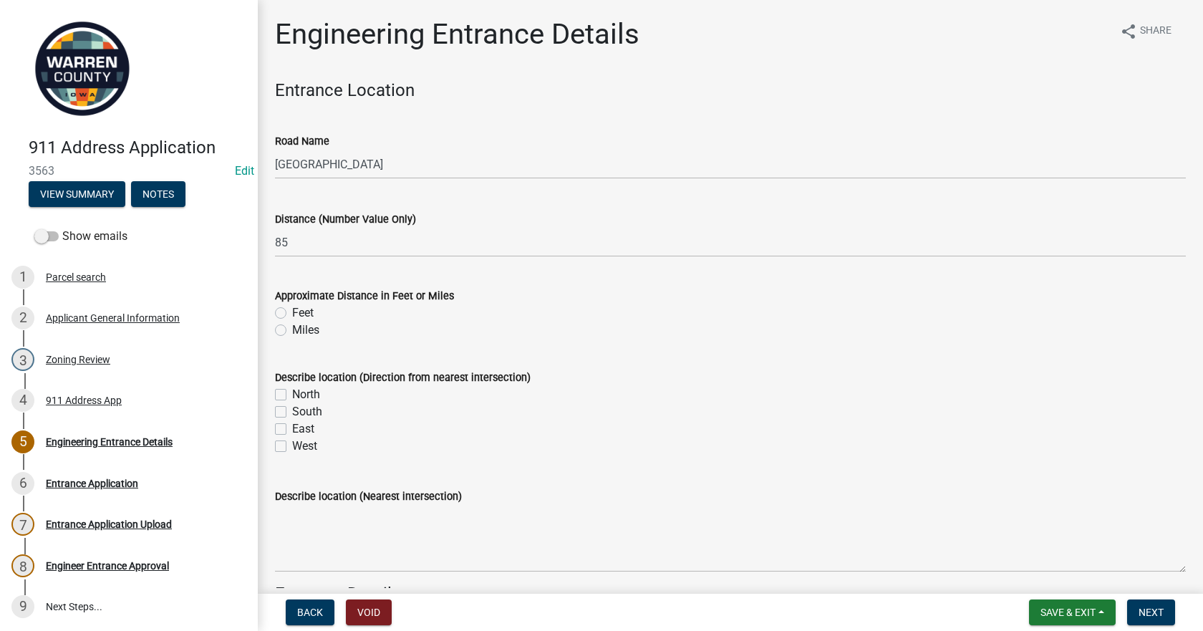
click at [288, 314] on div "Feet" at bounding box center [730, 312] width 911 height 17
click at [292, 313] on label "Feet" at bounding box center [302, 312] width 21 height 17
click at [292, 313] on input "Feet" at bounding box center [296, 308] width 9 height 9
radio input "true"
drag, startPoint x: 288, startPoint y: 412, endPoint x: 269, endPoint y: 409, distance: 19.5
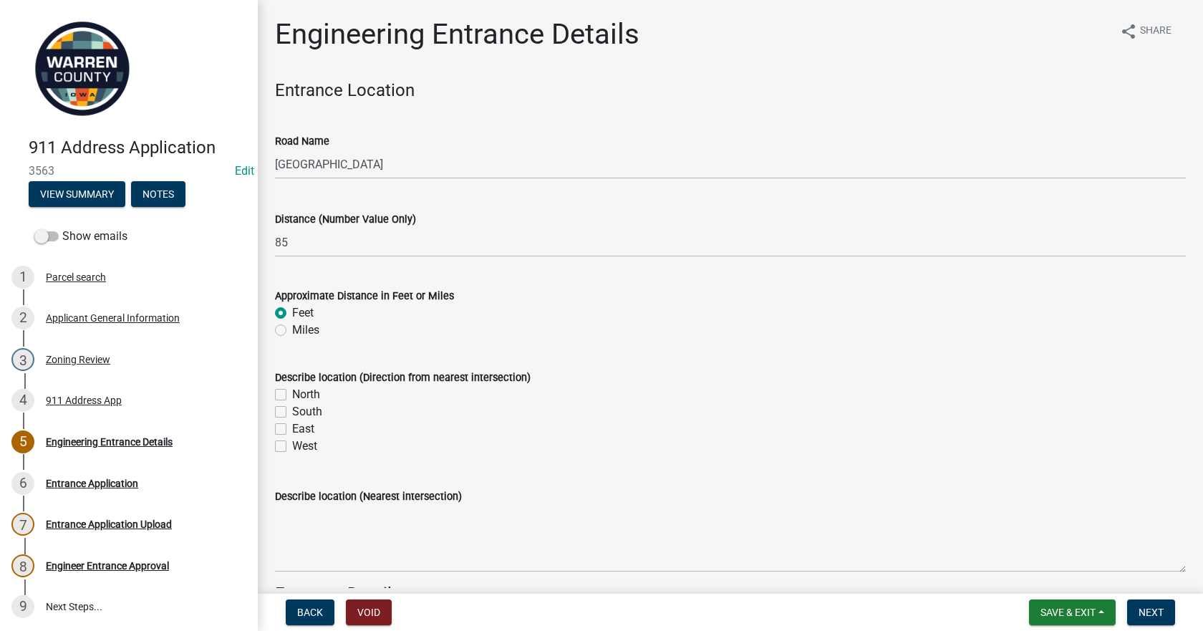
click at [285, 412] on div "South" at bounding box center [730, 411] width 911 height 17
click at [292, 410] on label "South" at bounding box center [307, 411] width 30 height 17
click at [292, 410] on input "South" at bounding box center [296, 407] width 9 height 9
checkbox input "true"
checkbox input "false"
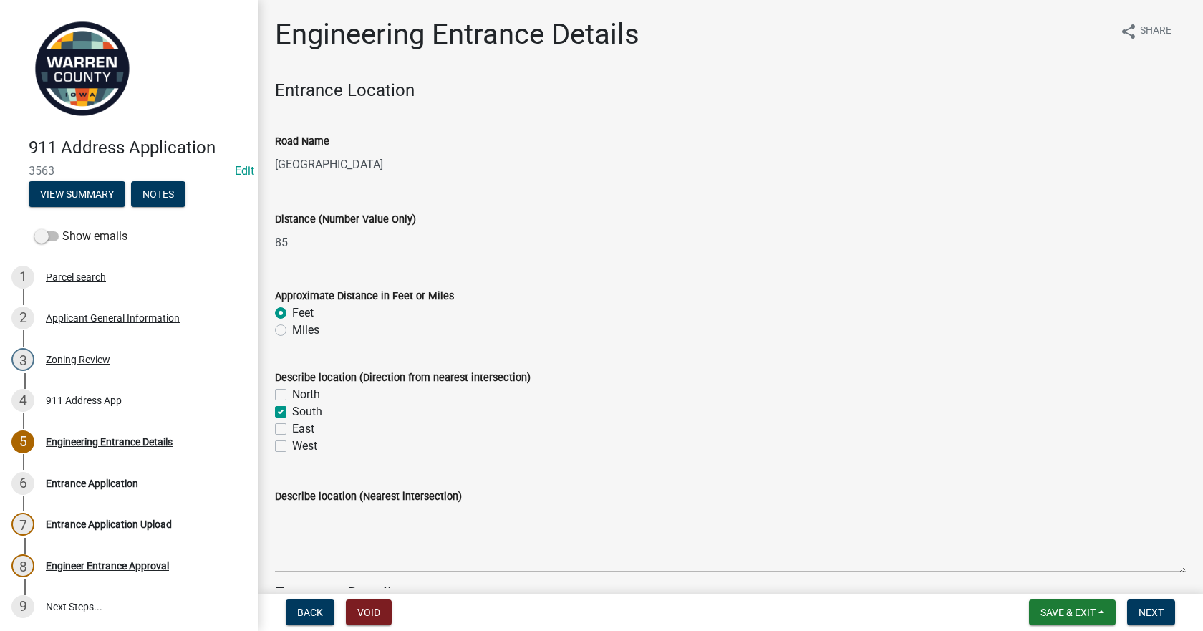
checkbox input "true"
checkbox input "false"
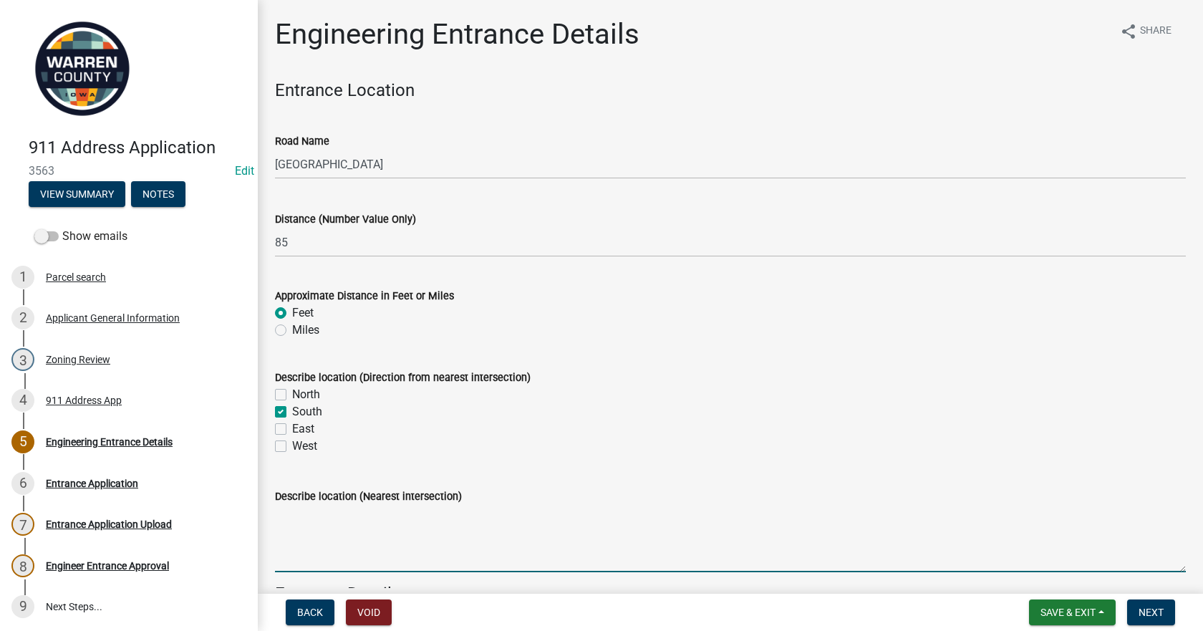
click at [336, 539] on textarea "Describe location (Nearest intersection)" at bounding box center [730, 538] width 911 height 67
click at [329, 546] on textarea "Describe location (Nearest intersection)" at bounding box center [730, 538] width 911 height 67
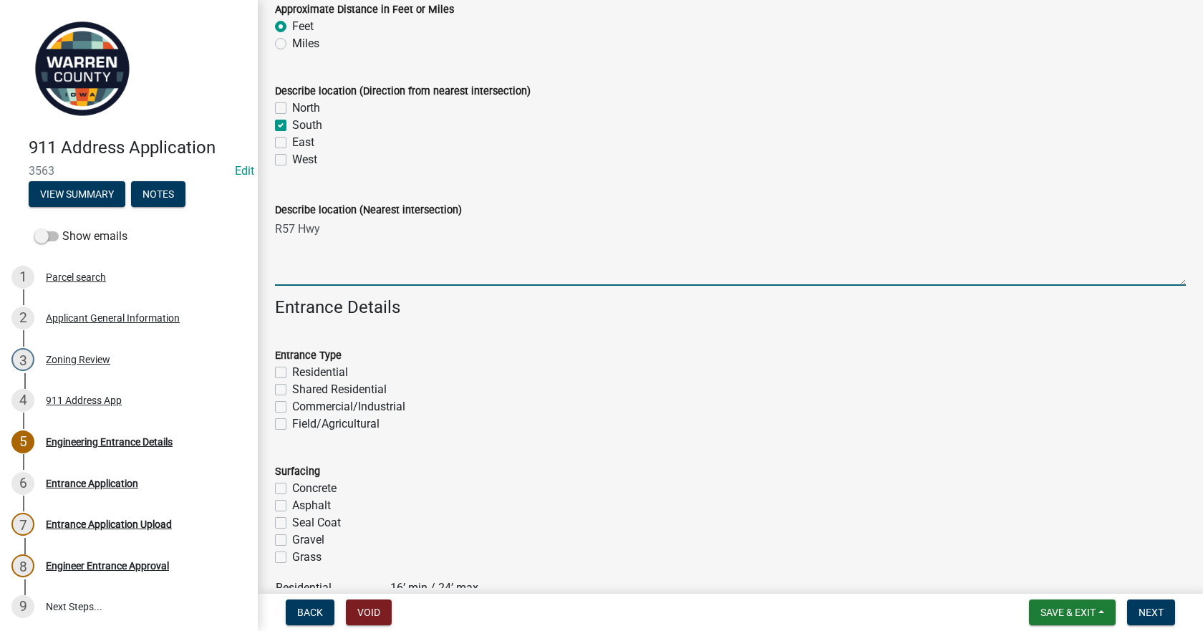
type textarea "R57 Hwy"
click at [292, 371] on label "Residential" at bounding box center [320, 372] width 56 height 17
click at [292, 371] on input "Residential" at bounding box center [296, 368] width 9 height 9
checkbox input "true"
checkbox input "false"
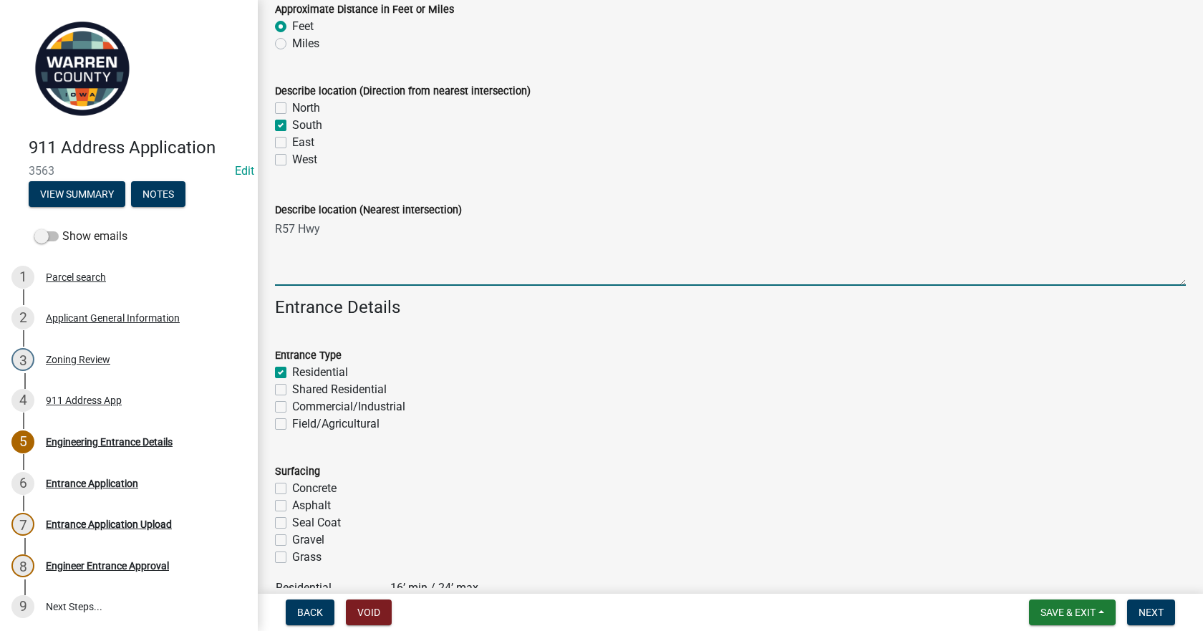
checkbox input "false"
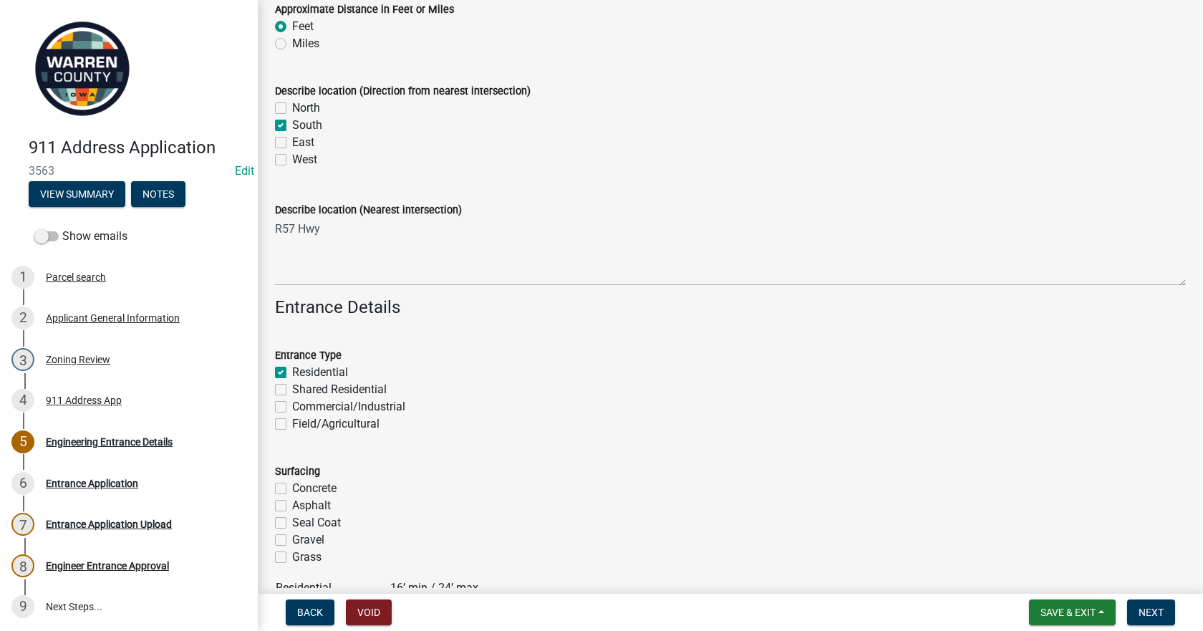
click at [292, 540] on label "Gravel" at bounding box center [308, 539] width 32 height 17
click at [292, 540] on input "Gravel" at bounding box center [296, 535] width 9 height 9
checkbox input "true"
checkbox input "false"
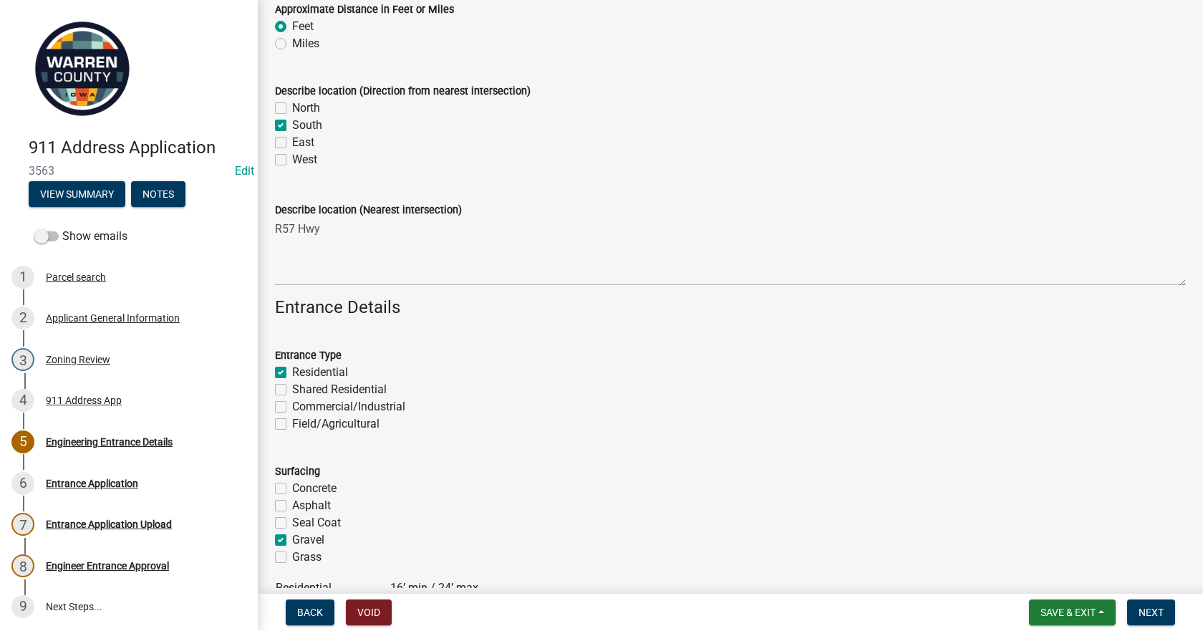
checkbox input "false"
checkbox input "true"
checkbox input "false"
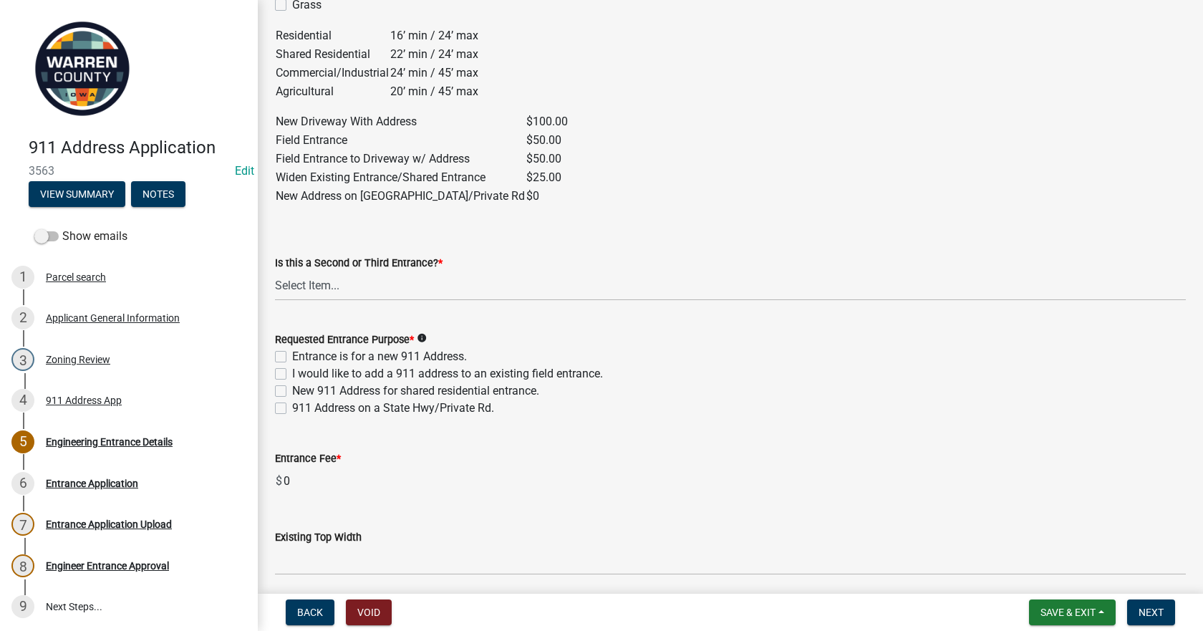
scroll to position [859, 0]
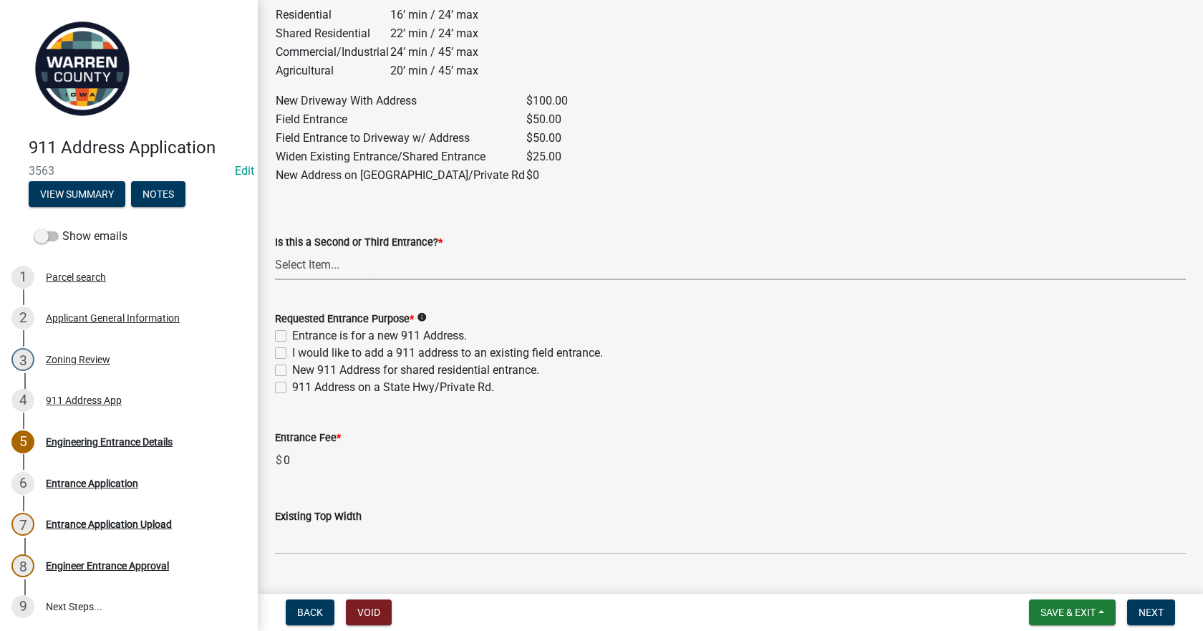
click at [330, 268] on select "Select Item... Yes No" at bounding box center [730, 265] width 911 height 29
click at [275, 251] on select "Select Item... Yes No" at bounding box center [730, 265] width 911 height 29
select select "5300d118-efaf-4d36-bbc3-62d1d2d0e61b"
click at [292, 351] on label "I would like to add a 911 address to an existing field entrance." at bounding box center [447, 352] width 311 height 17
click at [292, 351] on input "I would like to add a 911 address to an existing field entrance." at bounding box center [296, 348] width 9 height 9
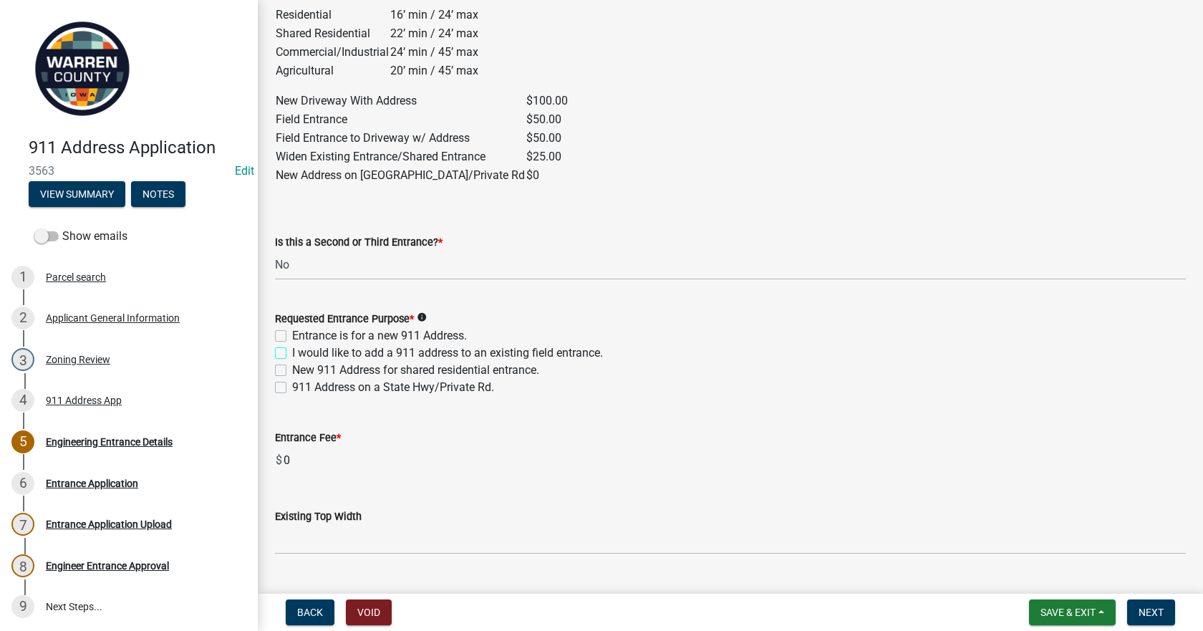
checkbox input "true"
checkbox input "false"
checkbox input "true"
checkbox input "false"
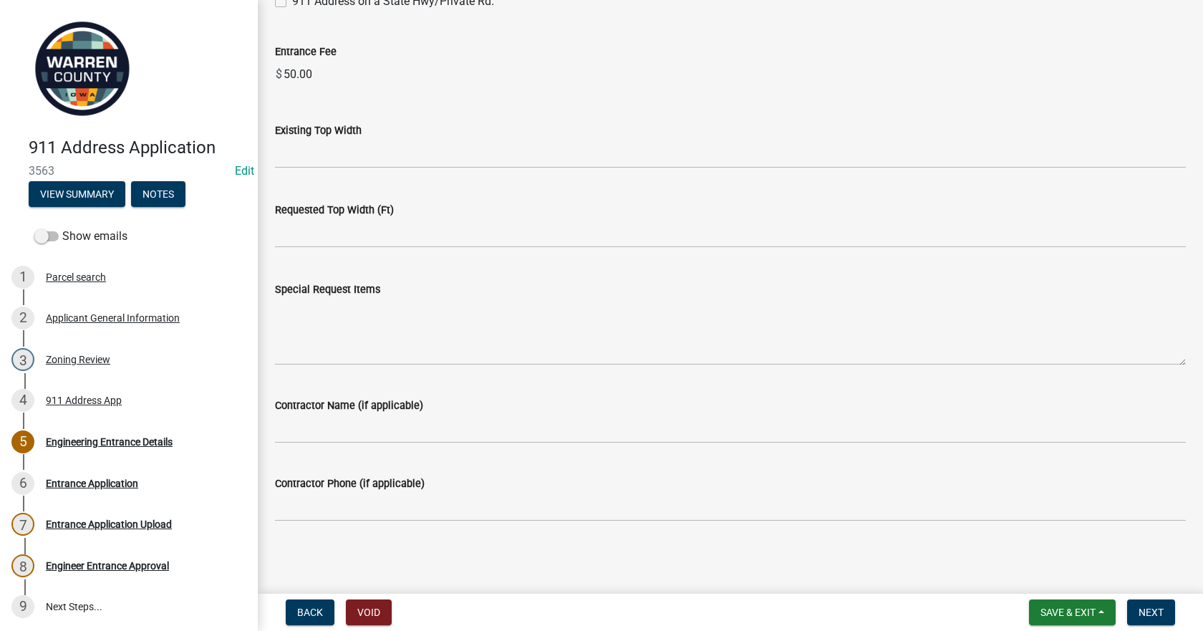
scroll to position [1246, 0]
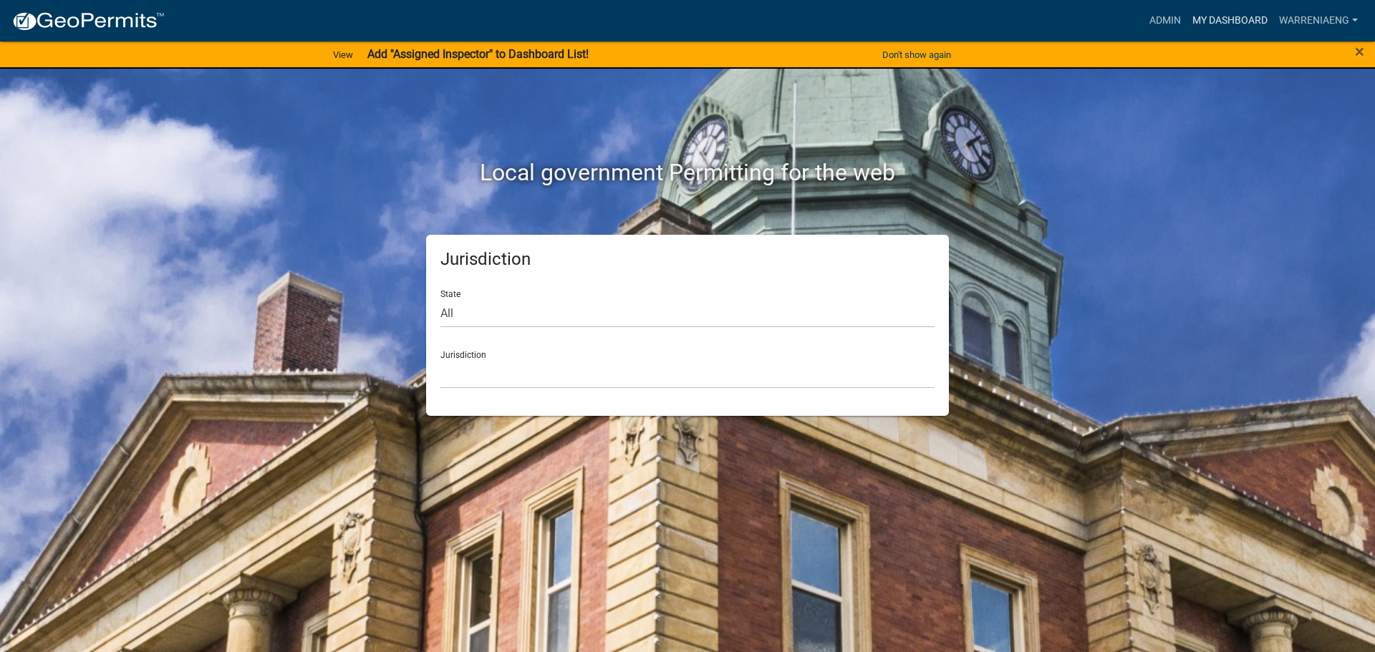
click at [1211, 8] on link "My Dashboard" at bounding box center [1230, 20] width 87 height 27
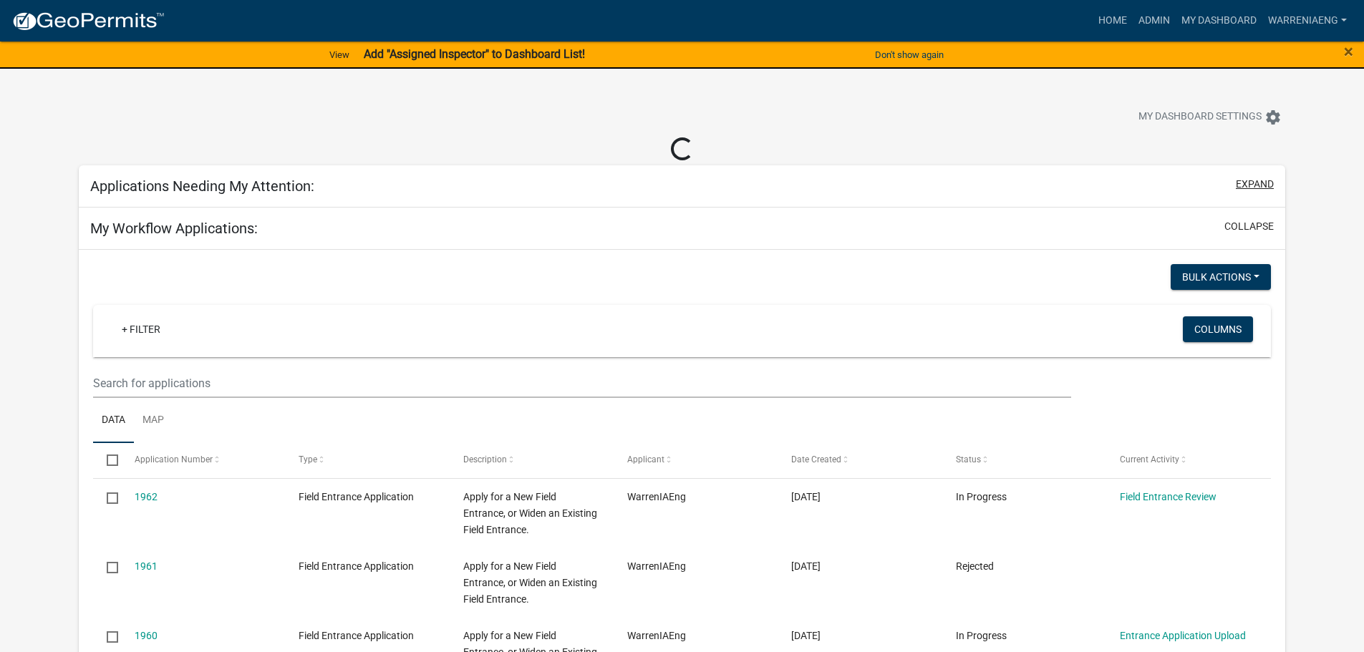
click at [1250, 181] on button "expand" at bounding box center [1255, 184] width 38 height 15
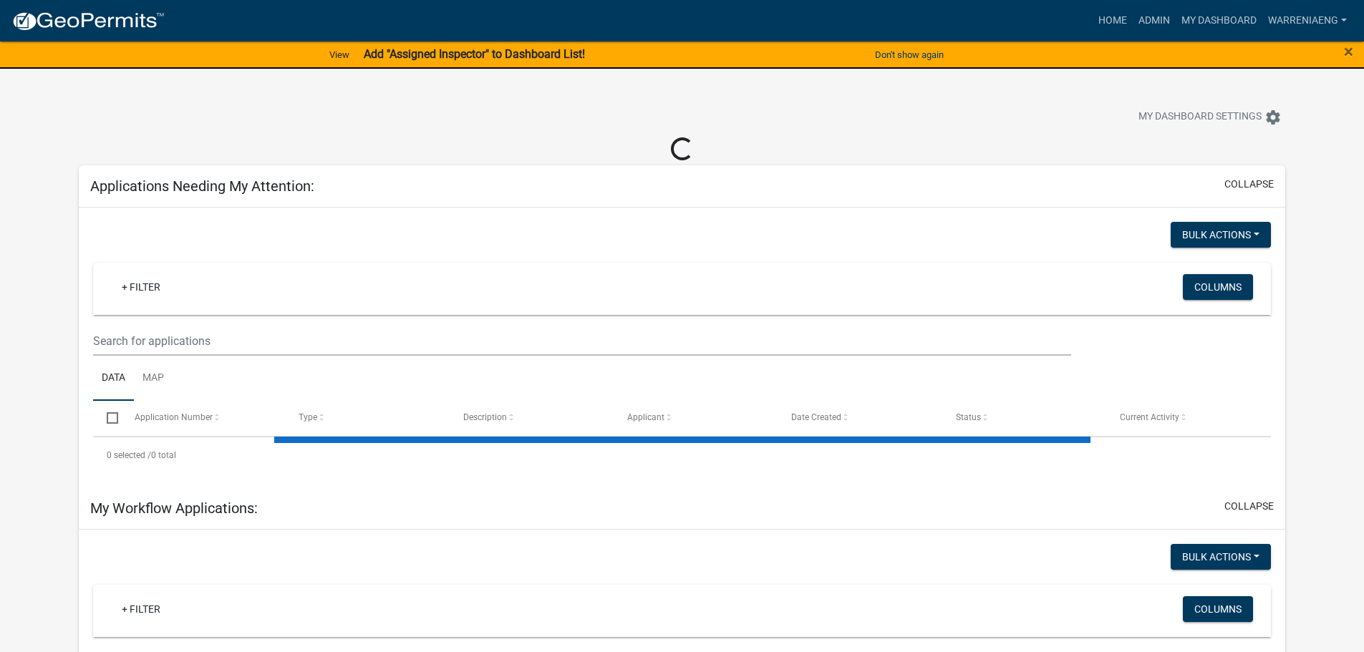
click at [1355, 49] on div "×" at bounding box center [1307, 55] width 114 height 30
click at [1318, 49] on div "×" at bounding box center [1307, 55] width 114 height 30
click at [1353, 50] on div "× Close" at bounding box center [1307, 55] width 114 height 30
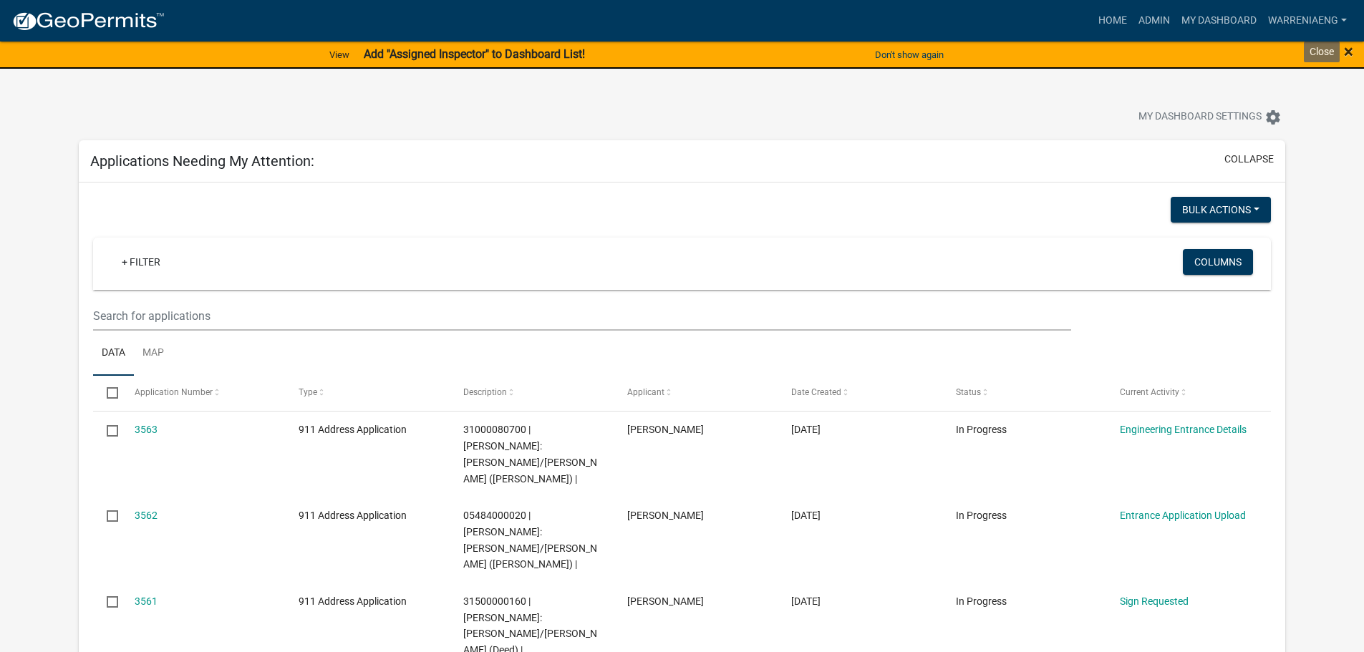
click at [1350, 52] on span "×" at bounding box center [1348, 52] width 9 height 20
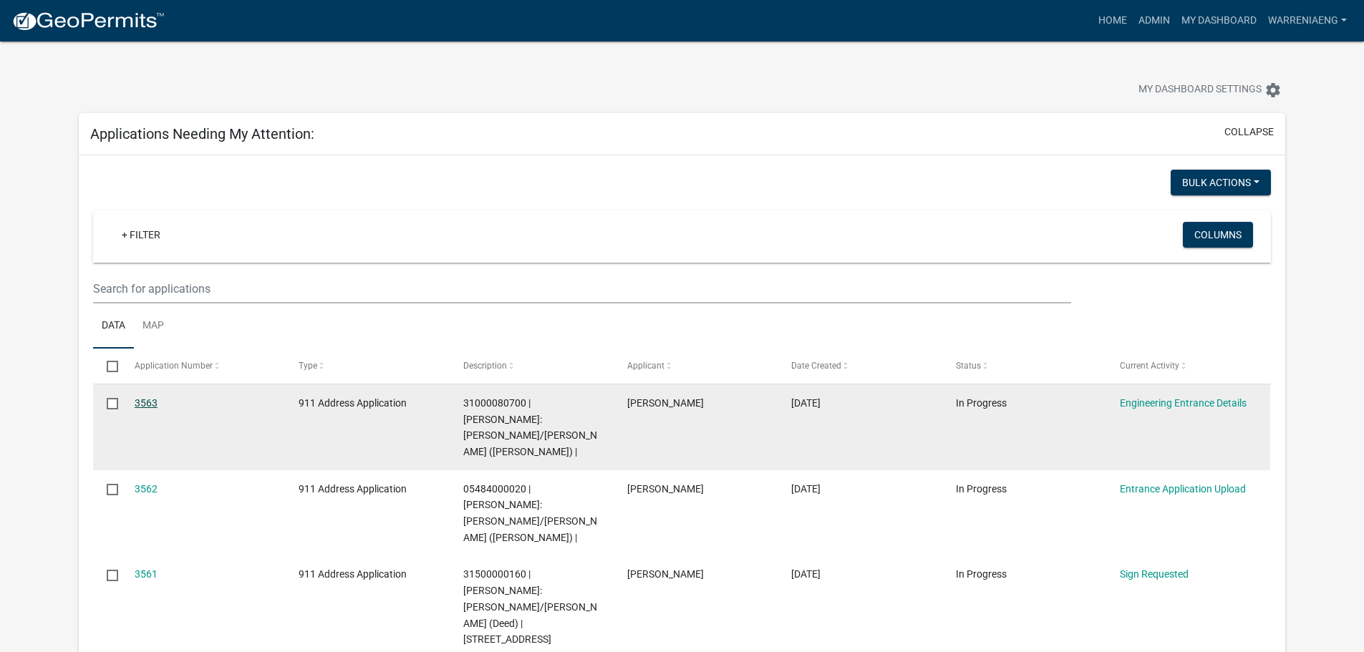
click at [142, 405] on link "3563" at bounding box center [146, 402] width 23 height 11
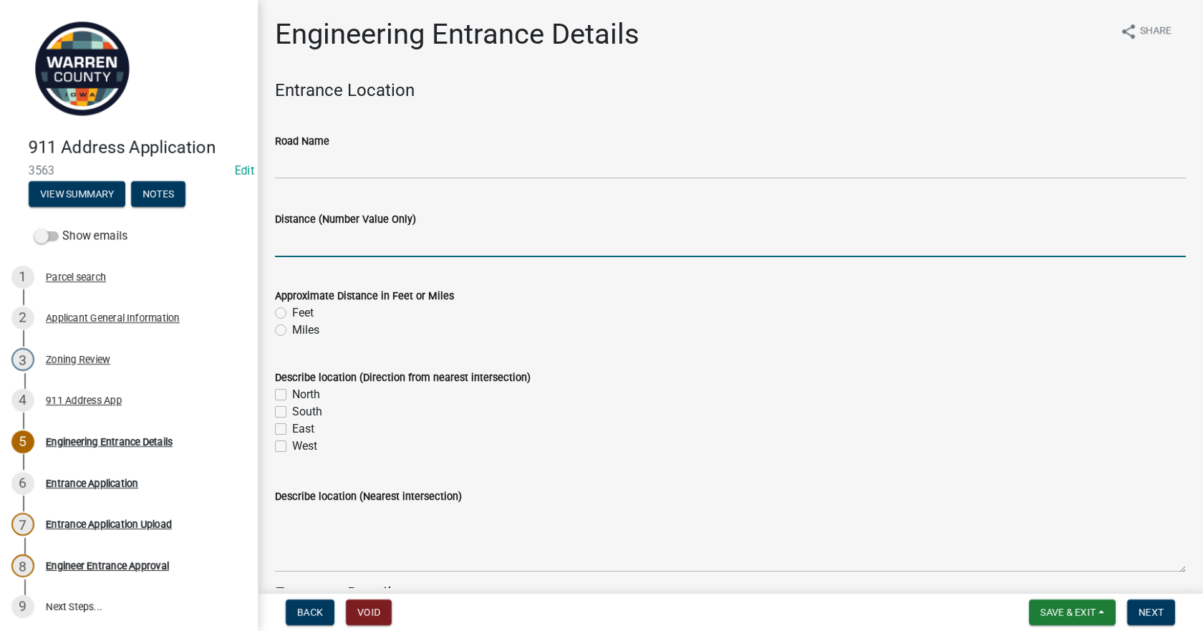
click at [285, 239] on input "text" at bounding box center [730, 242] width 911 height 29
type input "8"
type input "92"
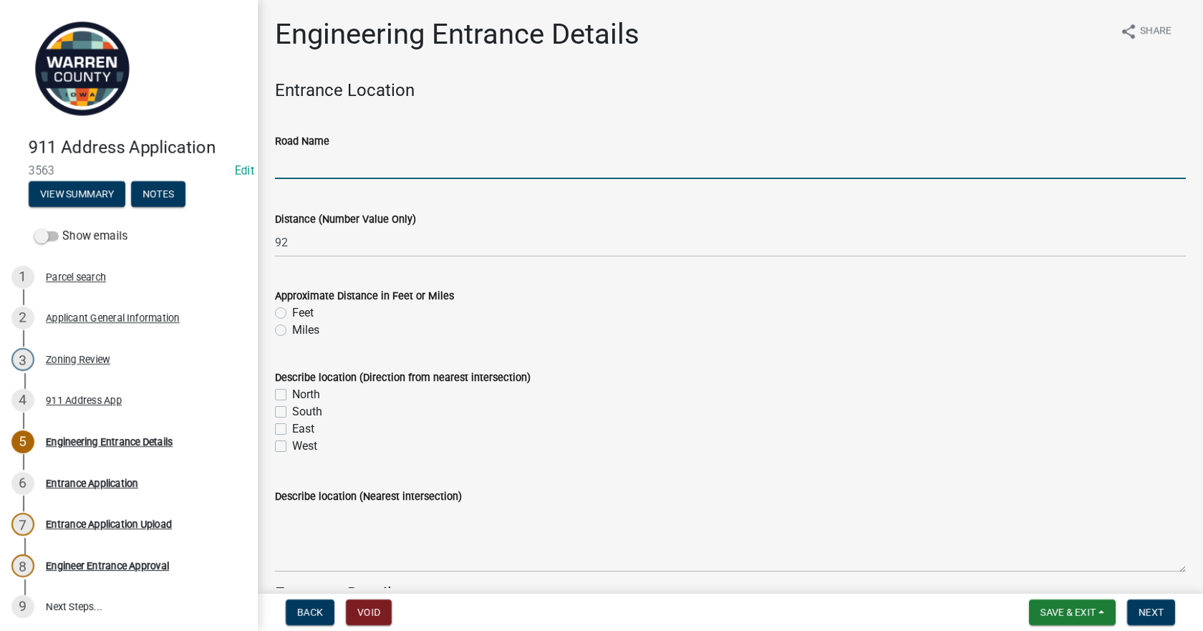
click at [294, 173] on input "Road Name" at bounding box center [730, 164] width 911 height 29
type input "[GEOGRAPHIC_DATA]"
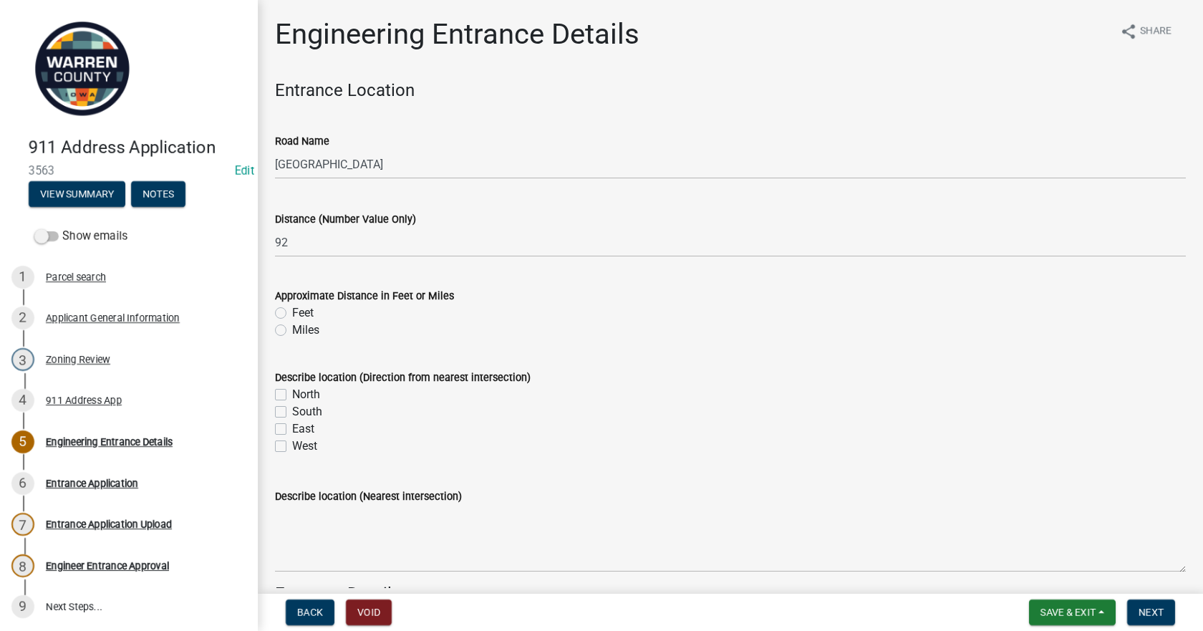
drag, startPoint x: 281, startPoint y: 311, endPoint x: 275, endPoint y: 320, distance: 10.7
click at [292, 311] on label "Feet" at bounding box center [302, 312] width 21 height 17
click at [292, 311] on input "Feet" at bounding box center [296, 308] width 9 height 9
radio input "true"
click at [292, 413] on label "South" at bounding box center [307, 411] width 30 height 17
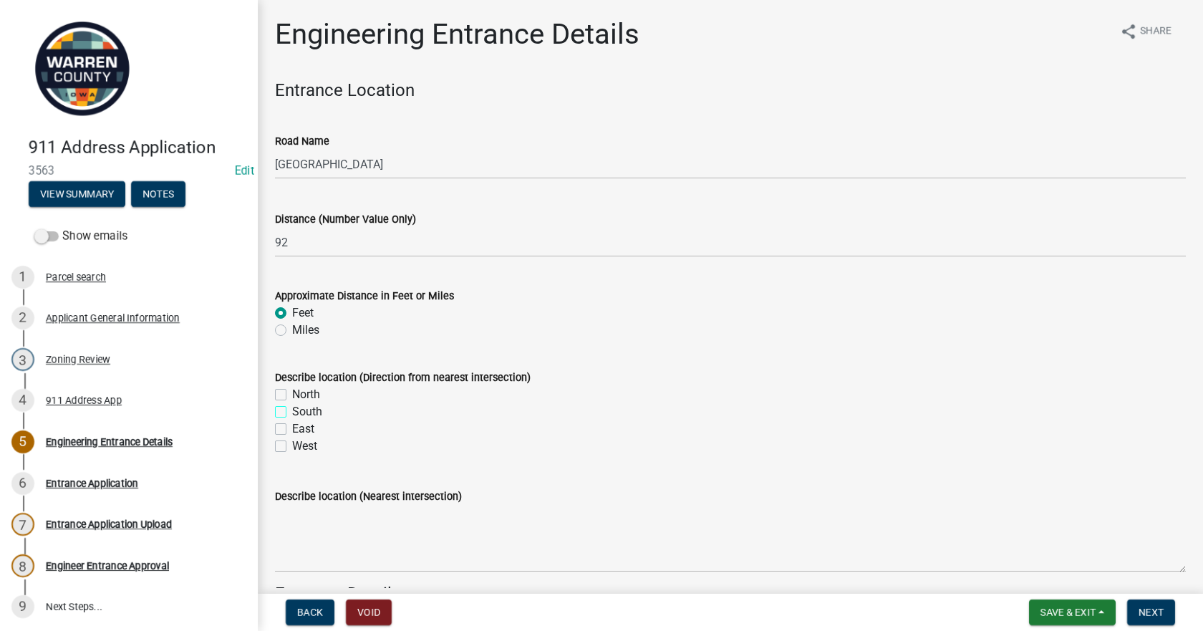
click at [292, 412] on input "South" at bounding box center [296, 407] width 9 height 9
checkbox input "true"
checkbox input "false"
checkbox input "true"
checkbox input "false"
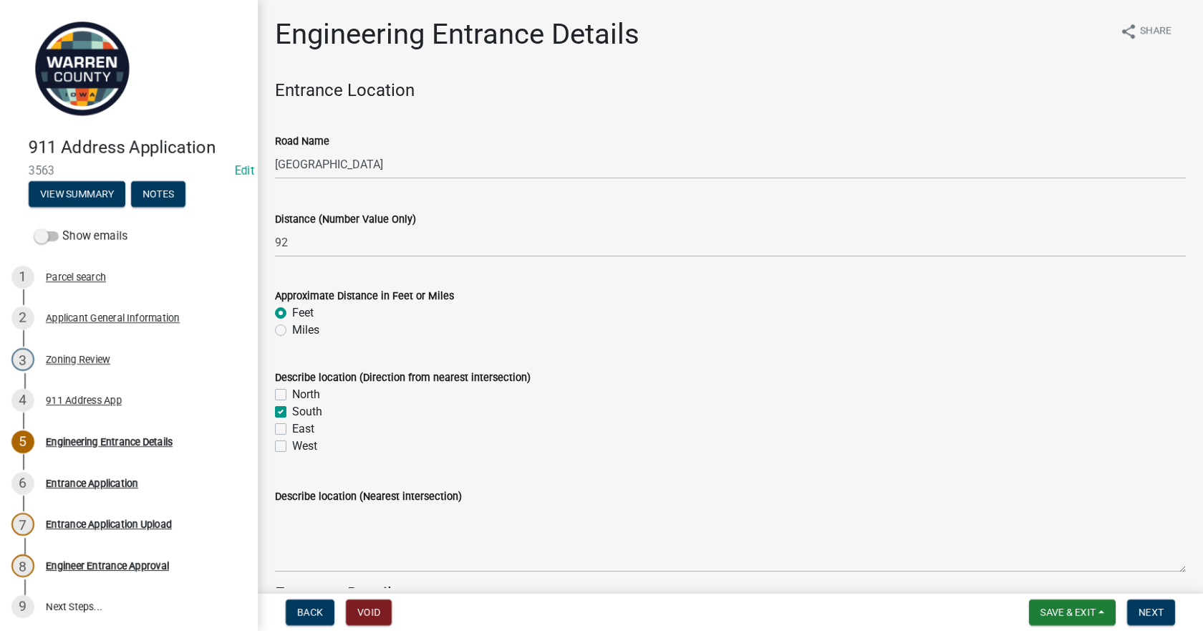
checkbox input "false"
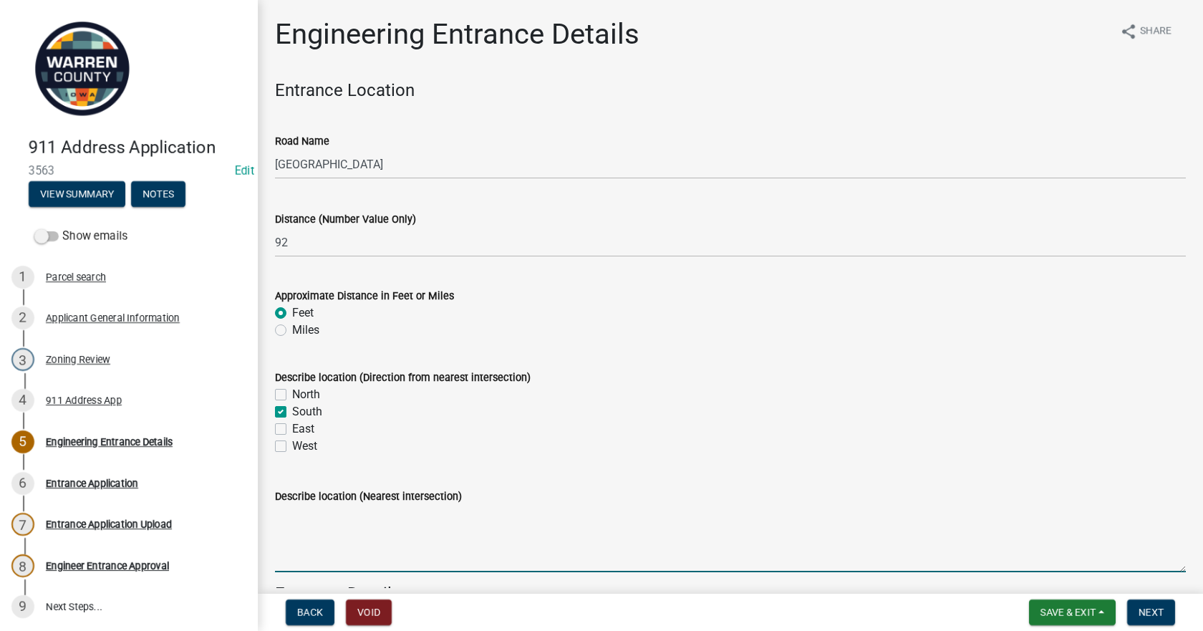
click at [332, 526] on textarea "Describe location (Nearest intersection)" at bounding box center [730, 538] width 911 height 67
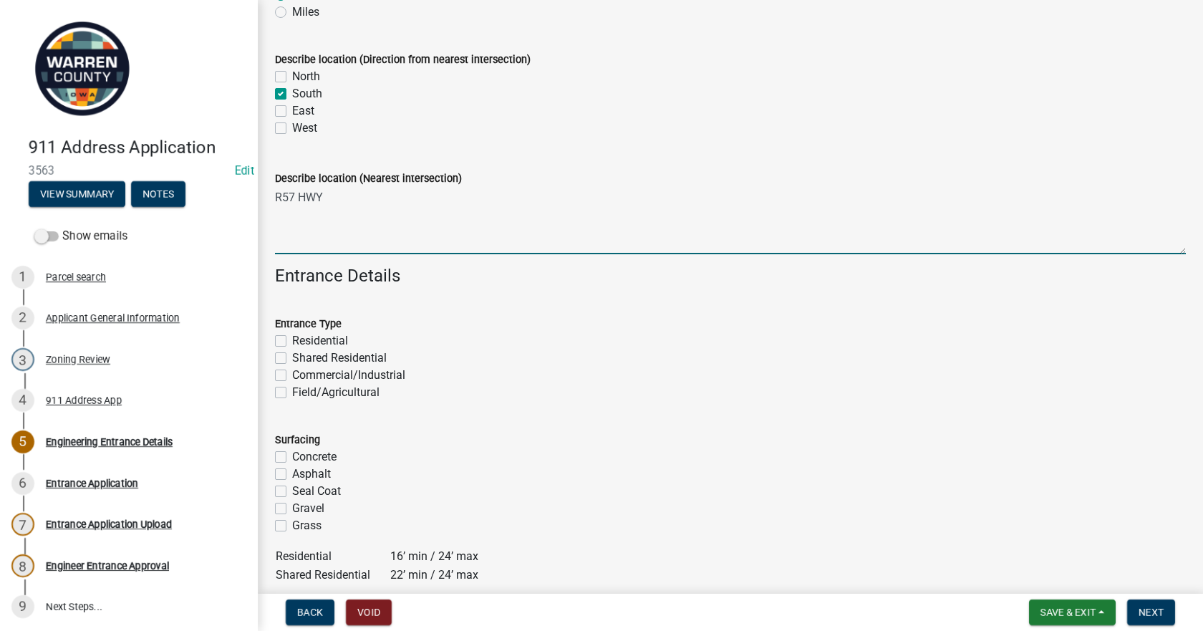
scroll to position [358, 0]
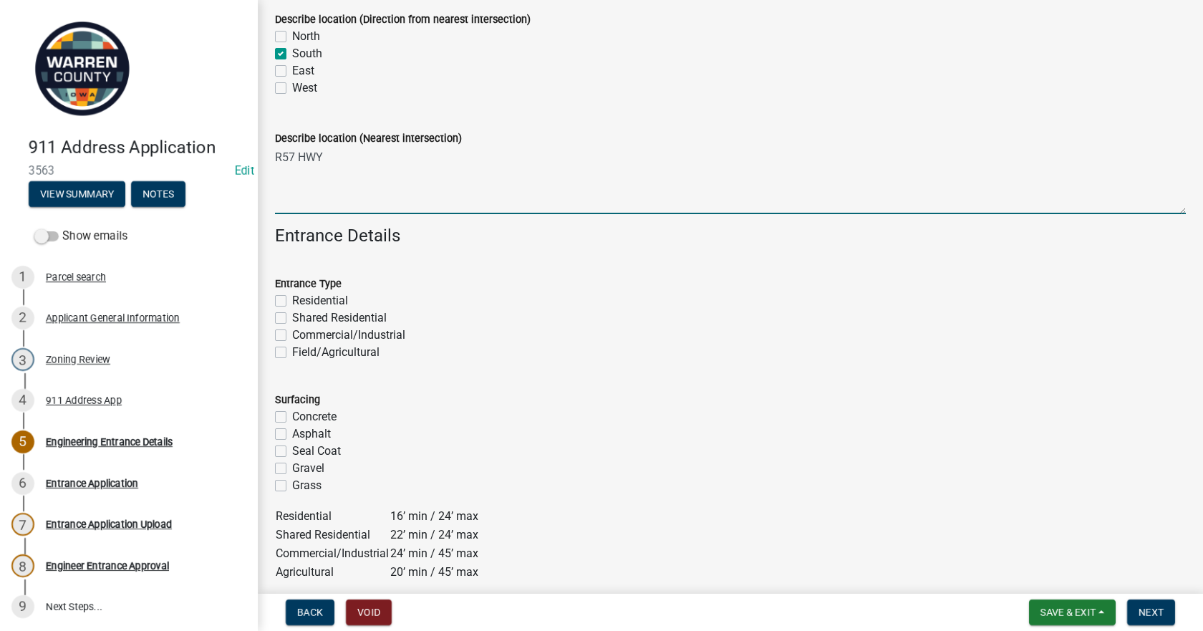
type textarea "R57 HWY"
click at [272, 294] on div "Entrance Type Residential Shared Residential Commercial/Industrial Field/Agricu…" at bounding box center [730, 309] width 932 height 103
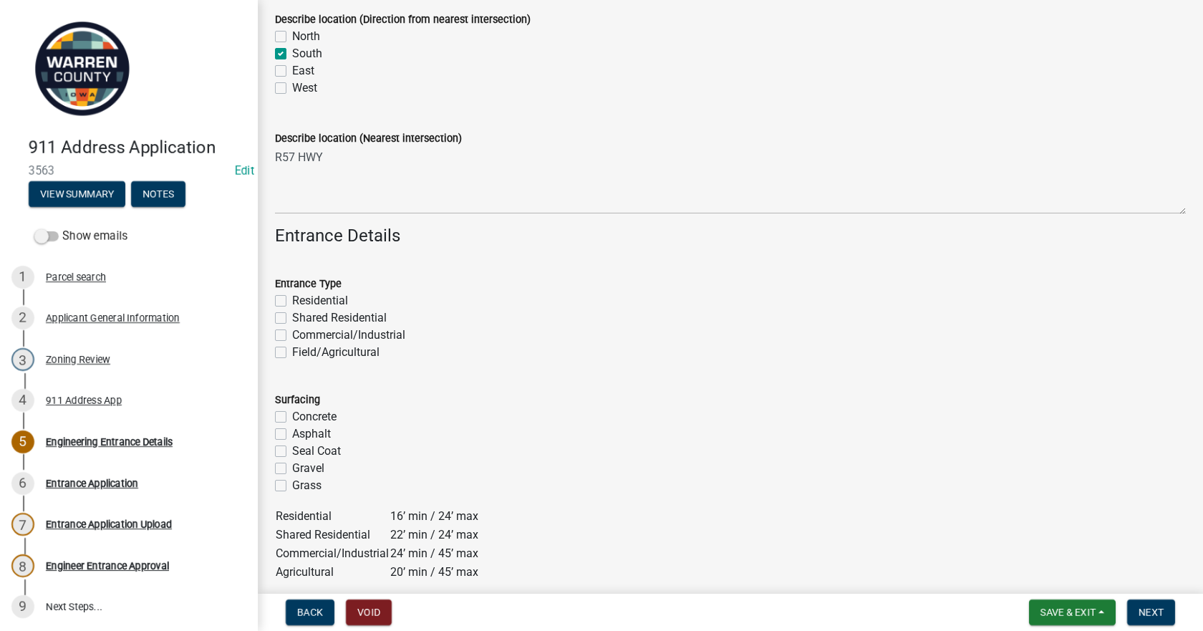
click at [292, 298] on label "Residential" at bounding box center [320, 300] width 56 height 17
click at [292, 298] on input "Residential" at bounding box center [296, 296] width 9 height 9
checkbox input "true"
checkbox input "false"
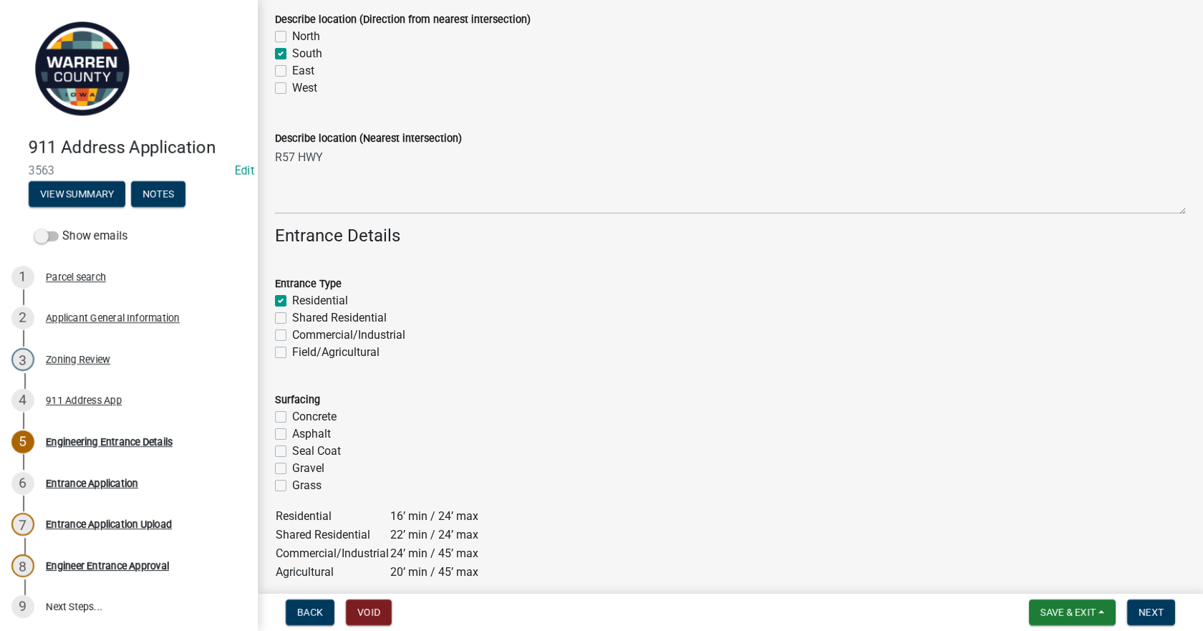
checkbox input "false"
click at [292, 463] on label "Gravel" at bounding box center [308, 468] width 32 height 17
click at [292, 463] on input "Gravel" at bounding box center [296, 464] width 9 height 9
checkbox input "true"
checkbox input "false"
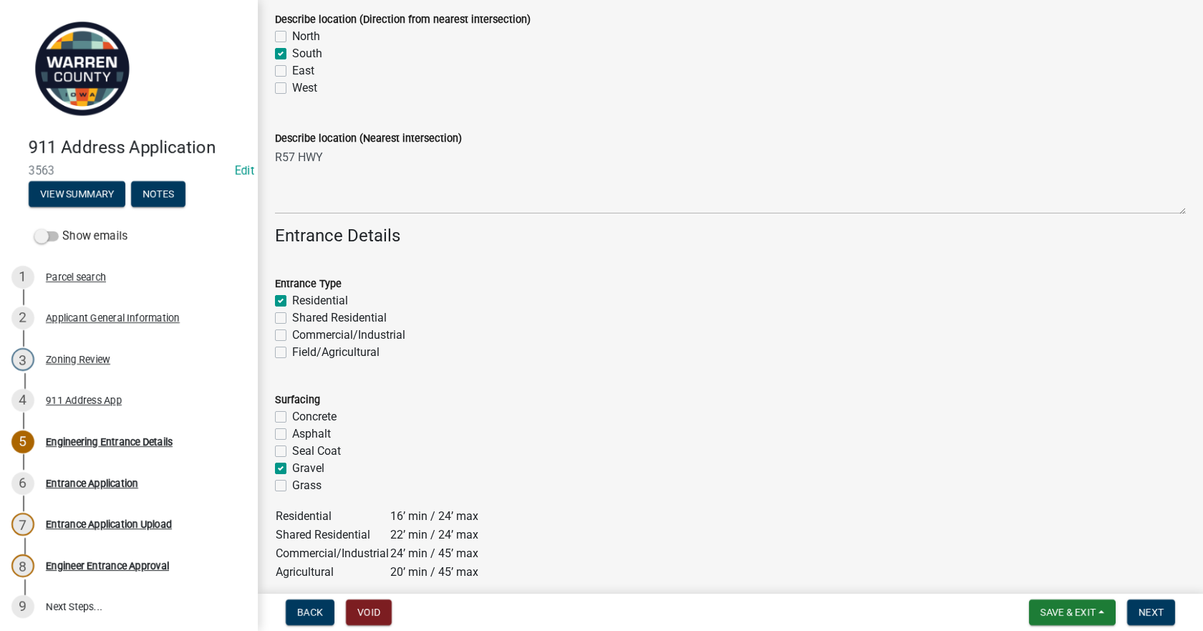
checkbox input "false"
checkbox input "true"
checkbox input "false"
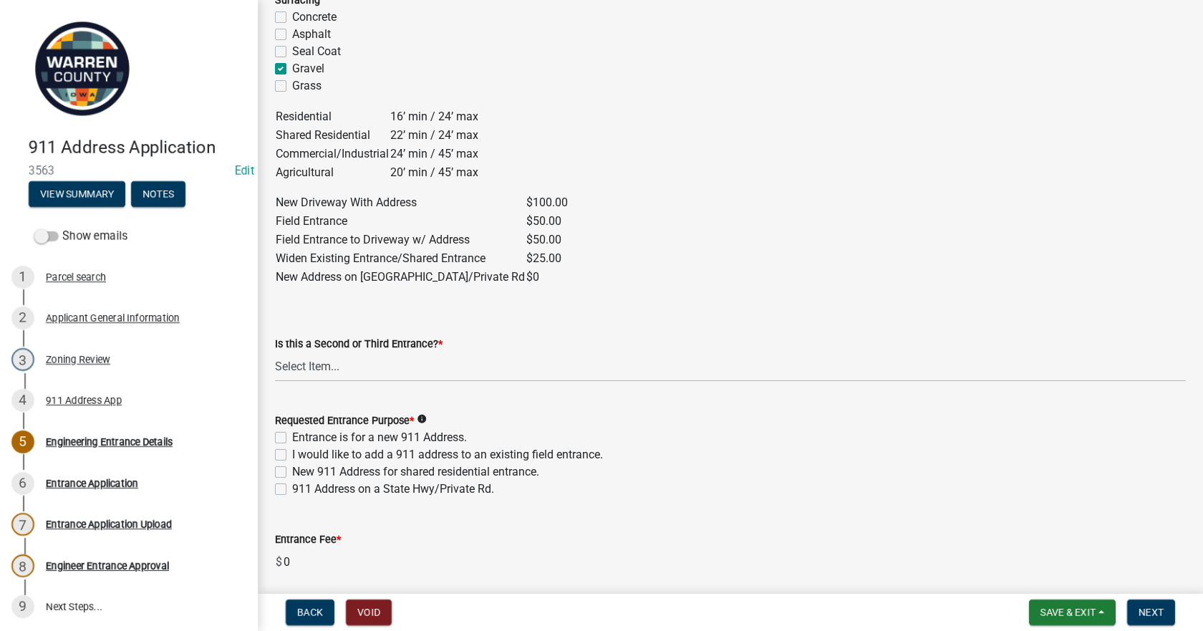
scroll to position [859, 0]
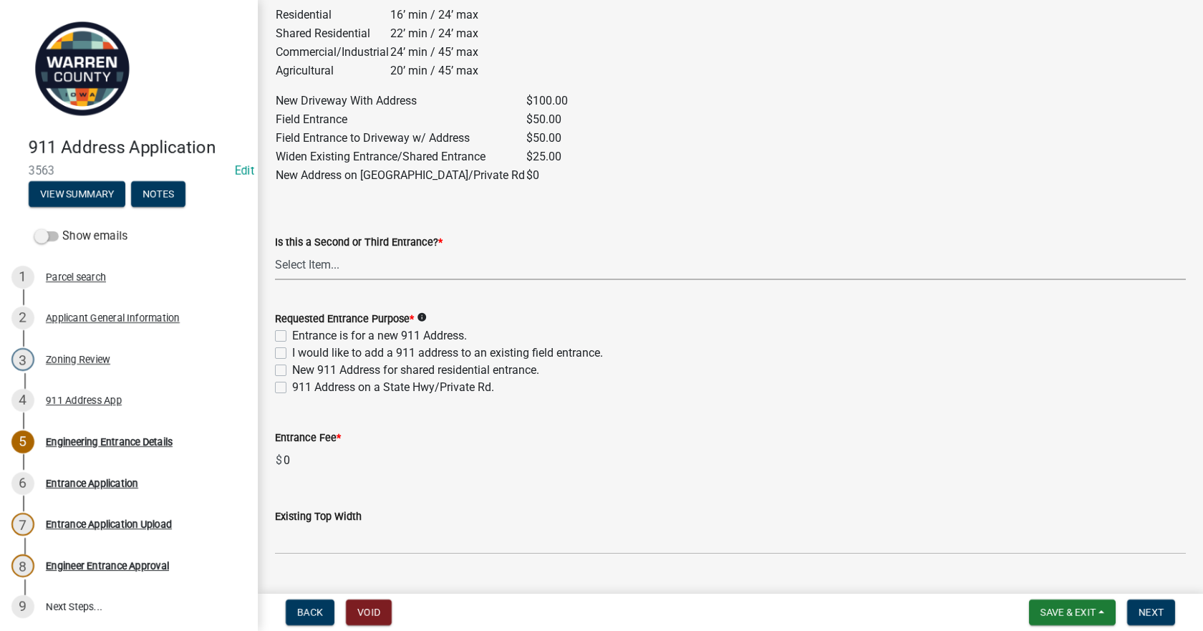
click at [327, 273] on select "Select Item... Yes No" at bounding box center [730, 265] width 911 height 29
click at [275, 251] on select "Select Item... Yes No" at bounding box center [730, 265] width 911 height 29
select select "5300d118-efaf-4d36-bbc3-62d1d2d0e61b"
click at [284, 344] on div "I would like to add a 911 address to an existing field entrance." at bounding box center [730, 352] width 911 height 17
click at [286, 362] on div "New 911 Address for shared residential entrance." at bounding box center [730, 370] width 911 height 17
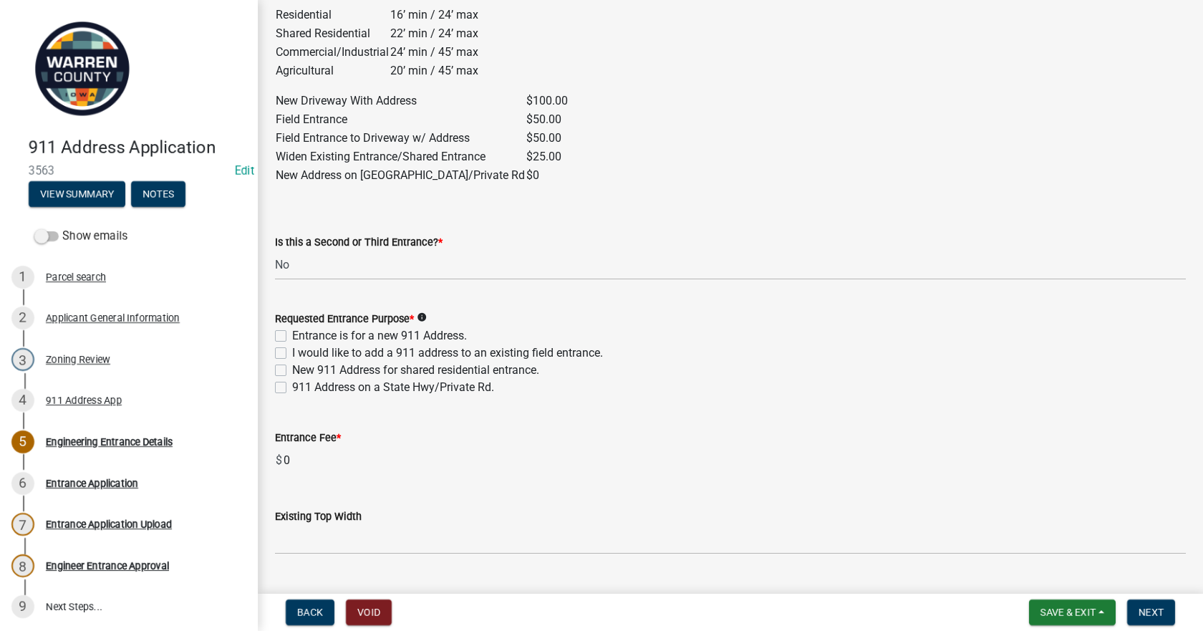
click at [292, 356] on label "I would like to add a 911 address to an existing field entrance." at bounding box center [447, 352] width 311 height 17
click at [292, 354] on input "I would like to add a 911 address to an existing field entrance." at bounding box center [296, 348] width 9 height 9
checkbox input "true"
checkbox input "false"
checkbox input "true"
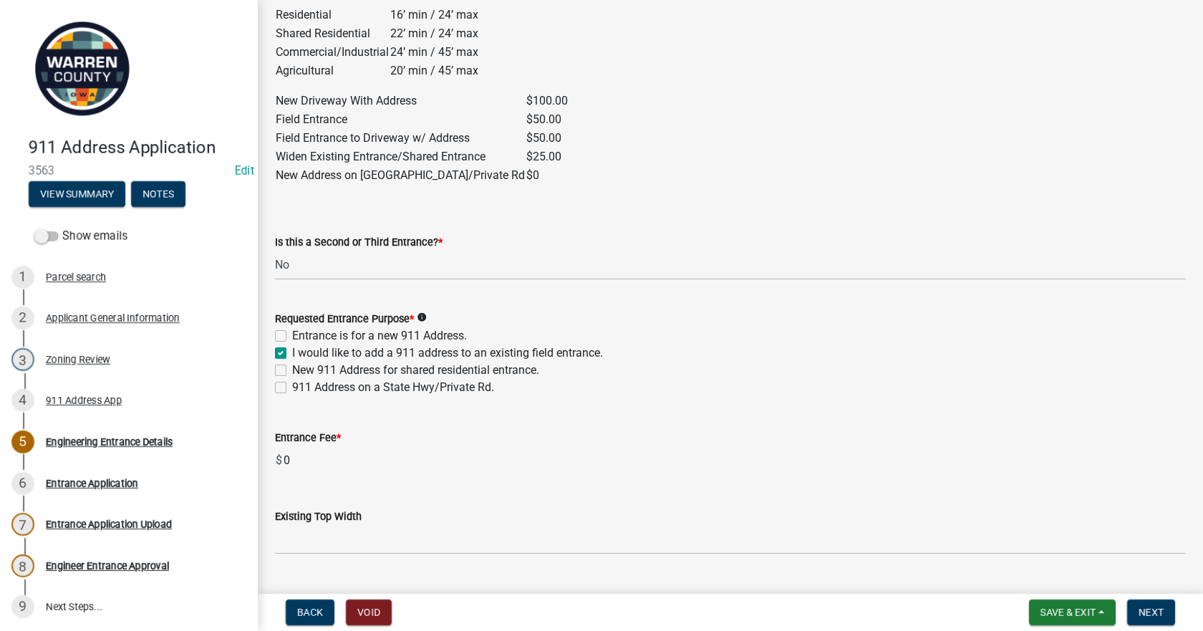
checkbox input "false"
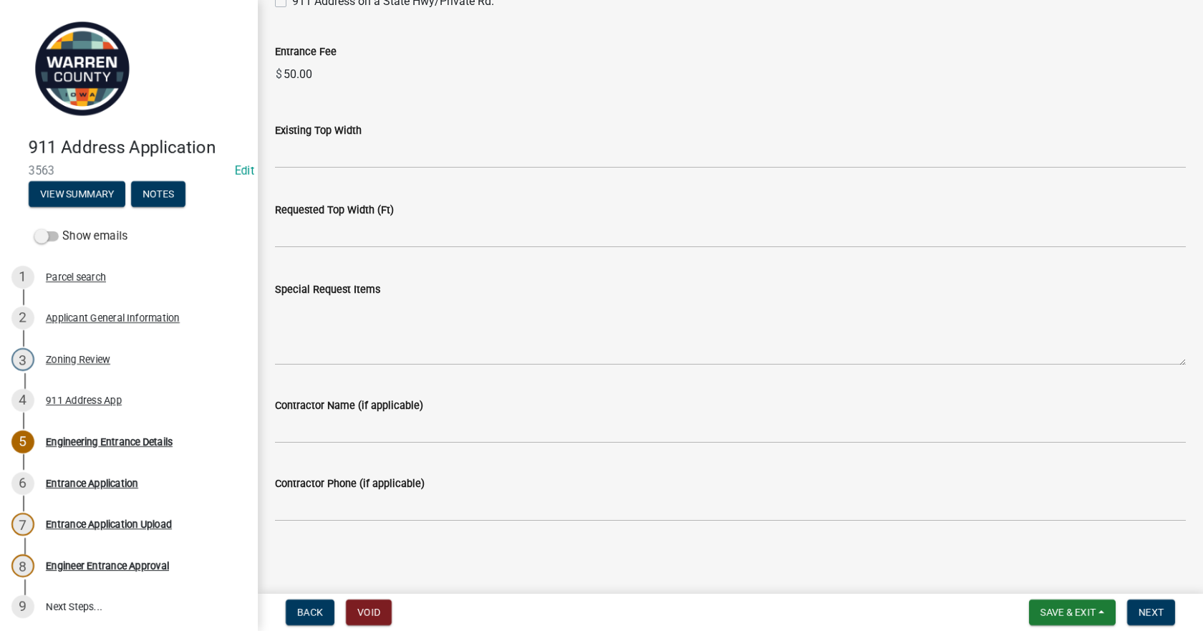
scroll to position [1246, 0]
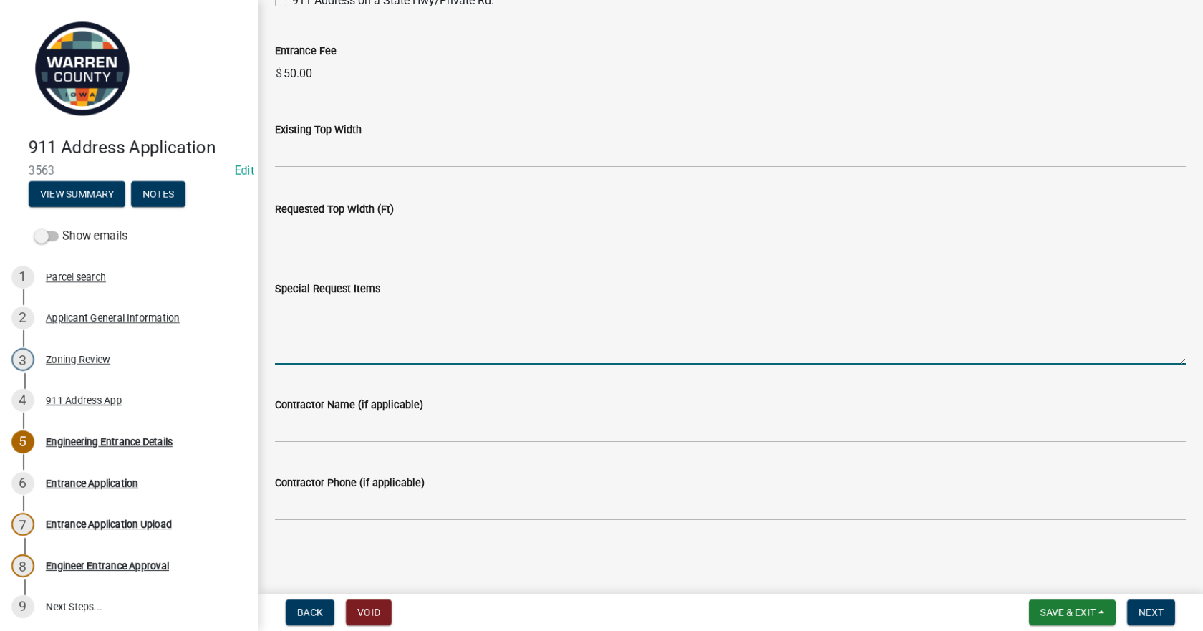
click at [347, 336] on textarea "Special Request Items" at bounding box center [730, 330] width 911 height 67
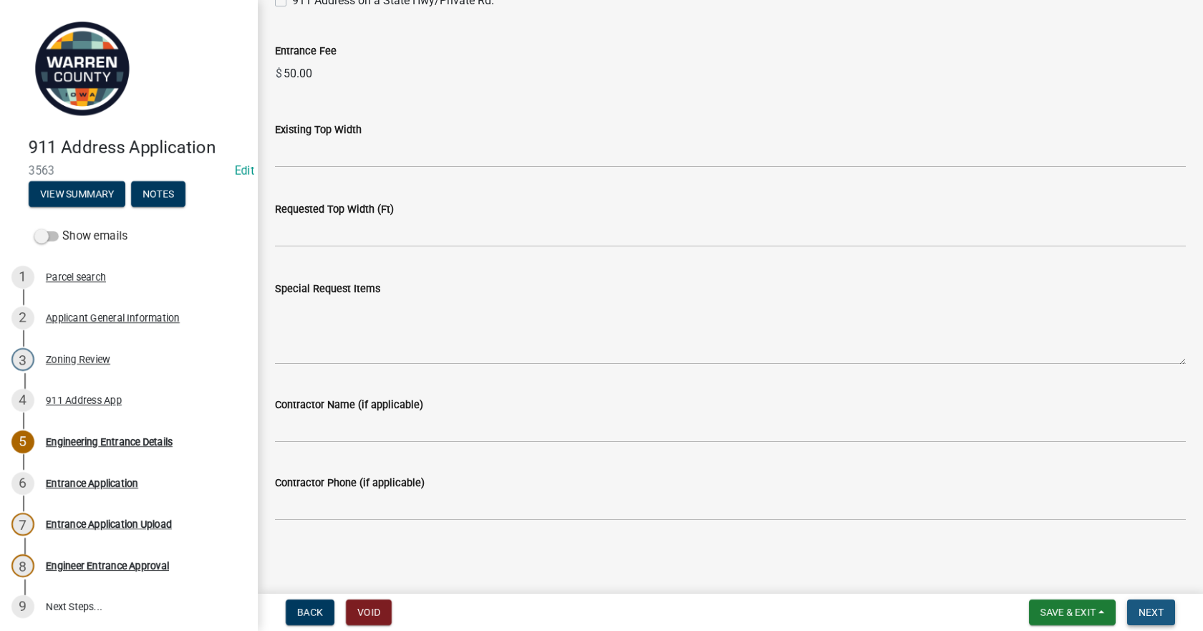
click at [1134, 610] on button "Next" at bounding box center [1151, 612] width 48 height 26
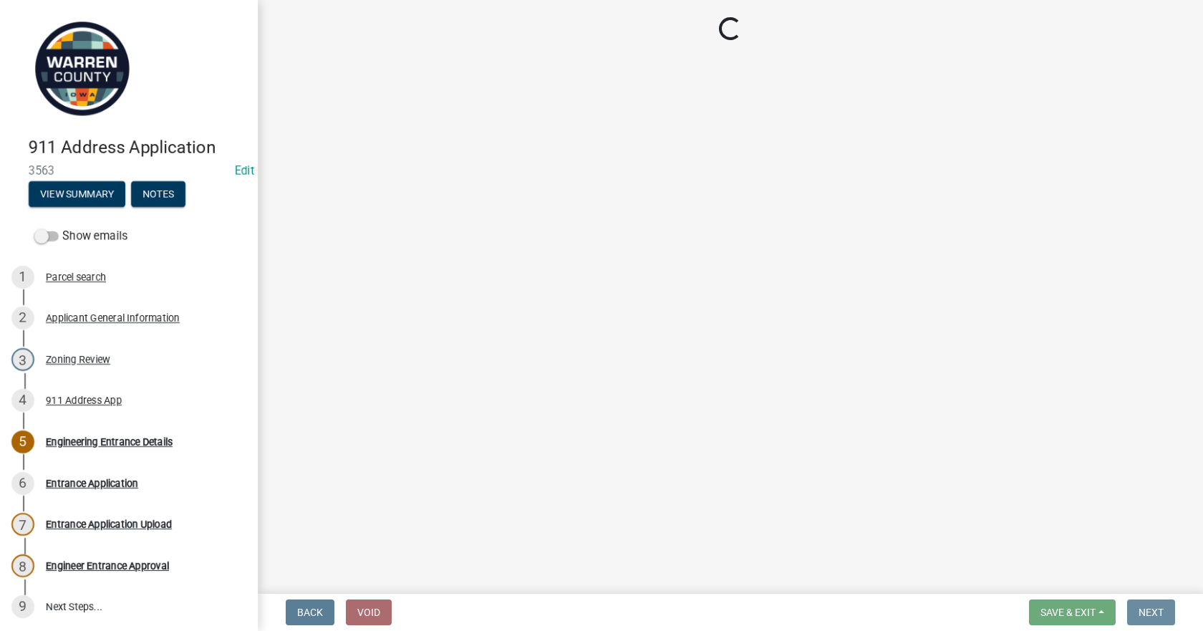
scroll to position [0, 0]
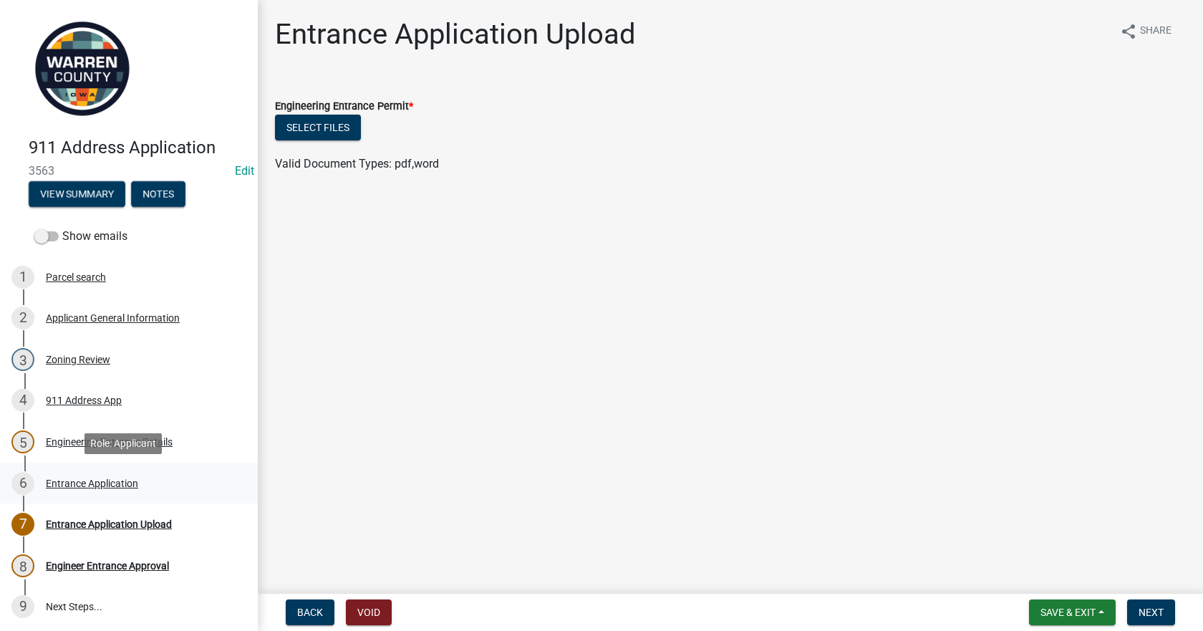
click at [105, 486] on div "Entrance Application" at bounding box center [92, 483] width 92 height 10
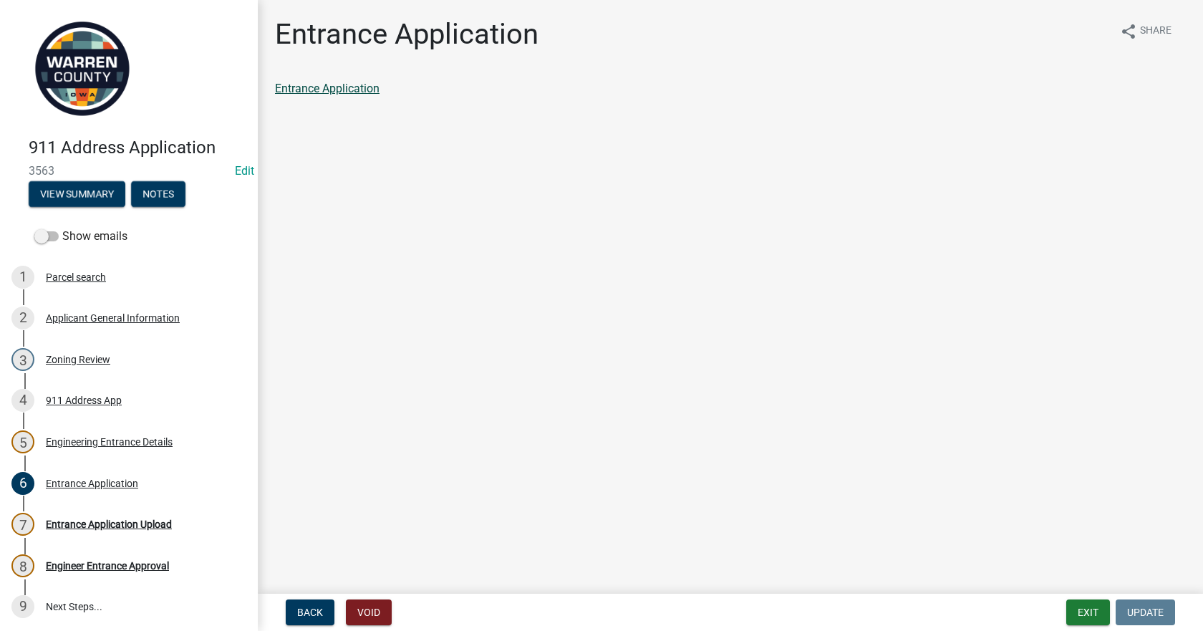
click at [330, 92] on link "Entrance Application" at bounding box center [327, 89] width 105 height 14
click at [364, 94] on link "Entrance Application" at bounding box center [327, 89] width 105 height 14
